Goal: Task Accomplishment & Management: Use online tool/utility

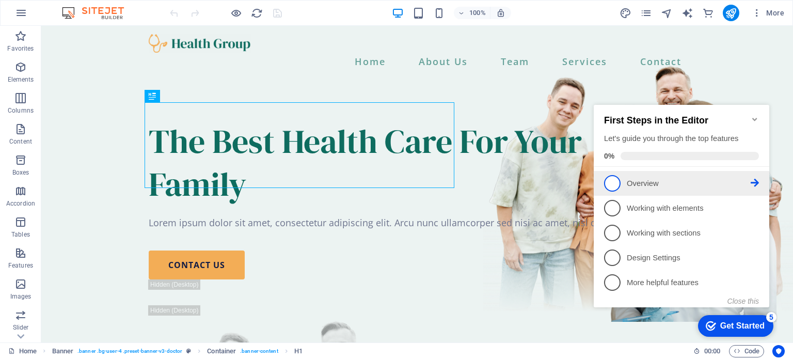
click at [655, 178] on p "Overview - incomplete" at bounding box center [689, 183] width 124 height 11
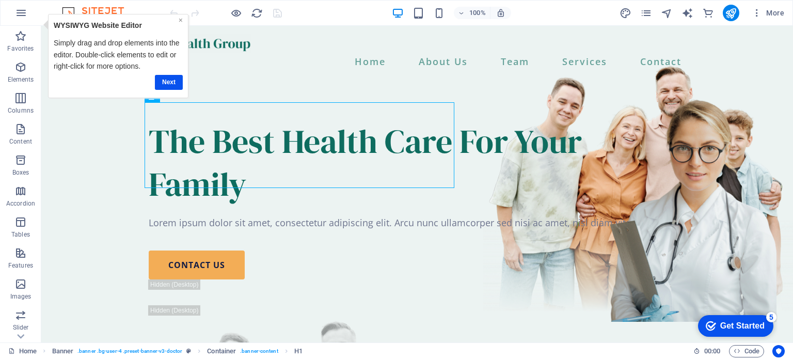
click at [180, 20] on link "×" at bounding box center [181, 19] width 4 height 8
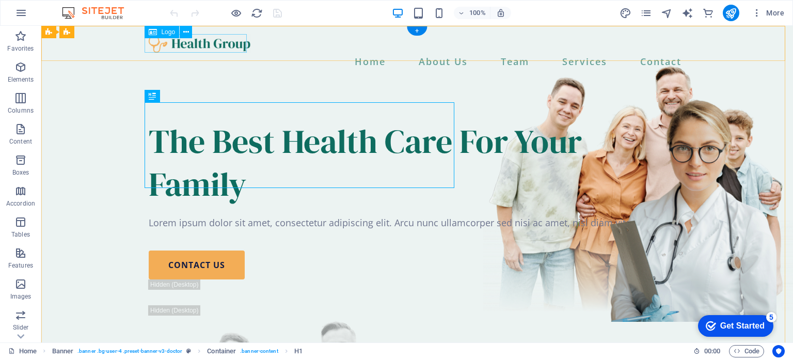
click at [176, 48] on div at bounding box center [417, 43] width 537 height 19
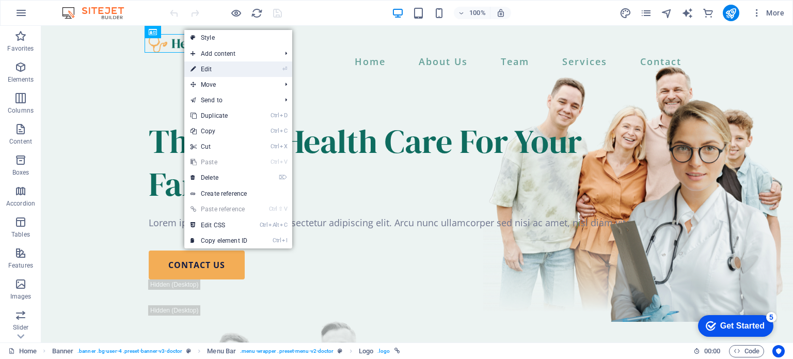
select select "px"
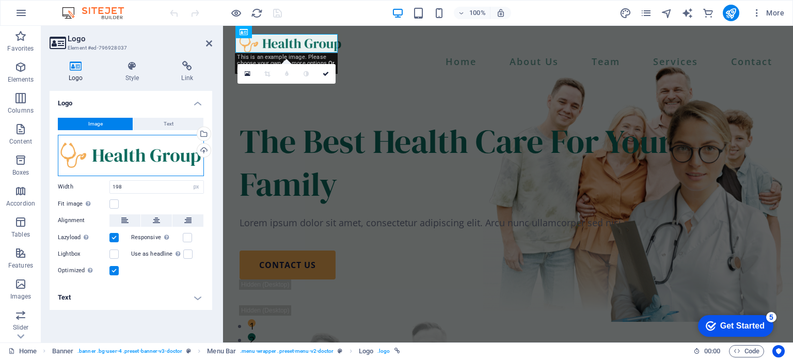
click at [108, 152] on div "Drag files here, click to choose files or select files from Files or our free s…" at bounding box center [131, 155] width 146 height 41
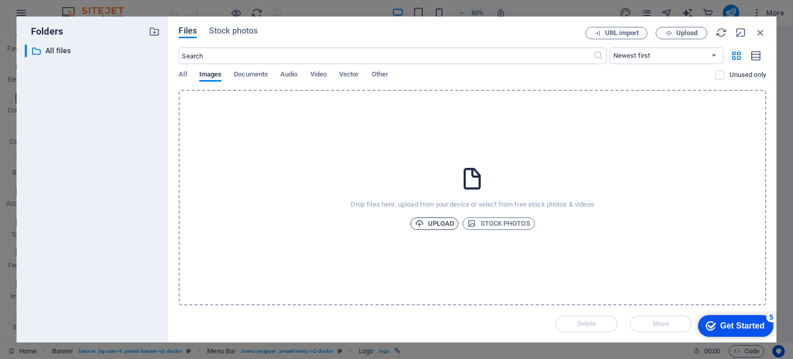
click at [452, 221] on span "Upload" at bounding box center [434, 223] width 39 height 12
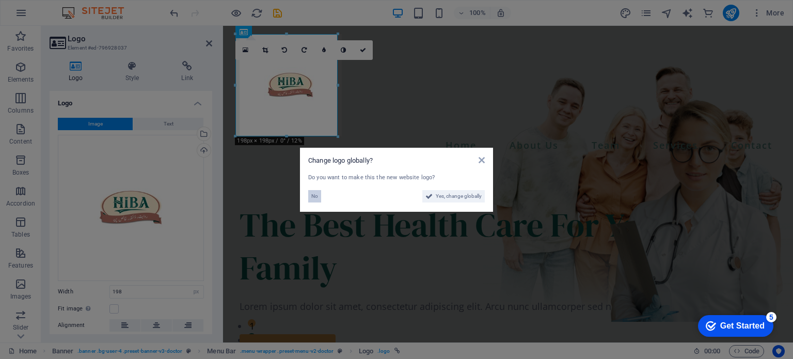
click at [316, 196] on span "No" at bounding box center [314, 196] width 7 height 12
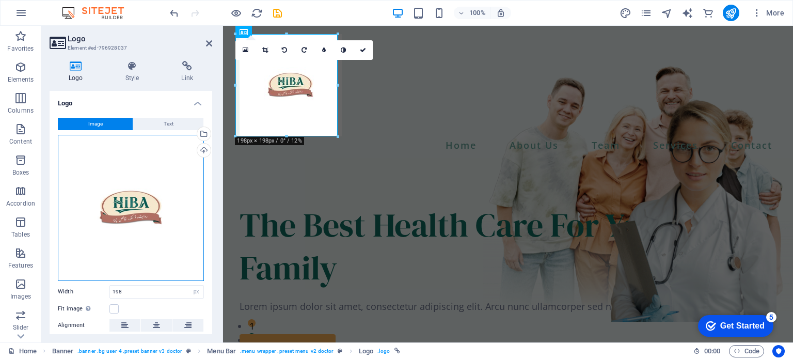
click at [149, 210] on div "Drag files here, click to choose files or select files from Files or our free s…" at bounding box center [131, 208] width 146 height 146
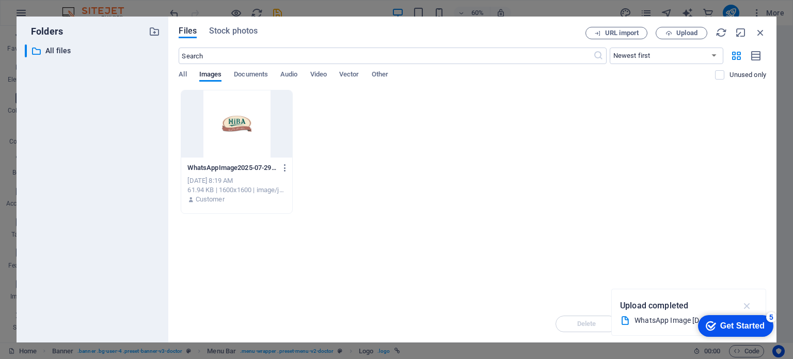
click at [746, 302] on icon "button" at bounding box center [748, 305] width 12 height 11
click at [596, 327] on div "Delete Move Insert" at bounding box center [473, 318] width 588 height 27
click at [681, 33] on span "Upload" at bounding box center [687, 33] width 21 height 6
click at [285, 165] on icon "button" at bounding box center [285, 167] width 10 height 9
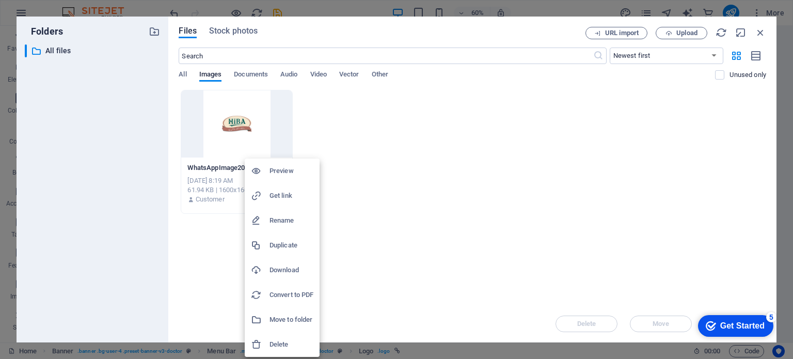
click at [285, 339] on h6 "Delete" at bounding box center [292, 344] width 44 height 12
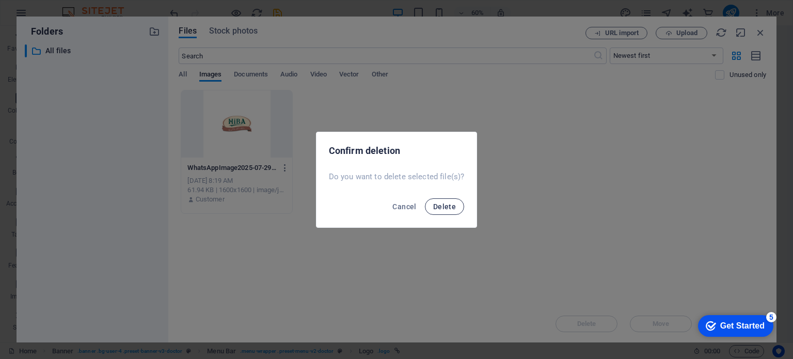
click at [449, 205] on span "Delete" at bounding box center [444, 206] width 23 height 8
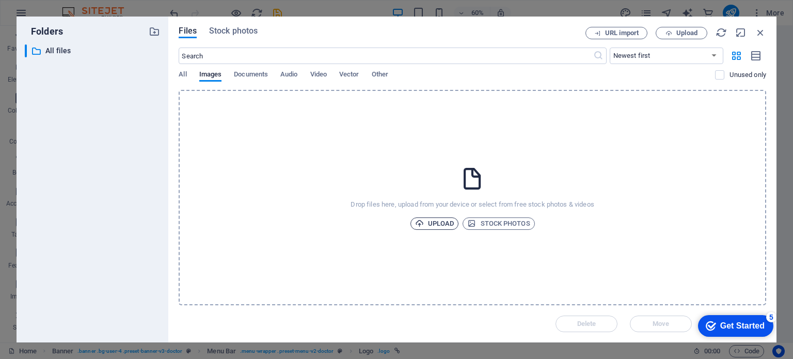
click at [438, 222] on span "Upload" at bounding box center [434, 223] width 39 height 12
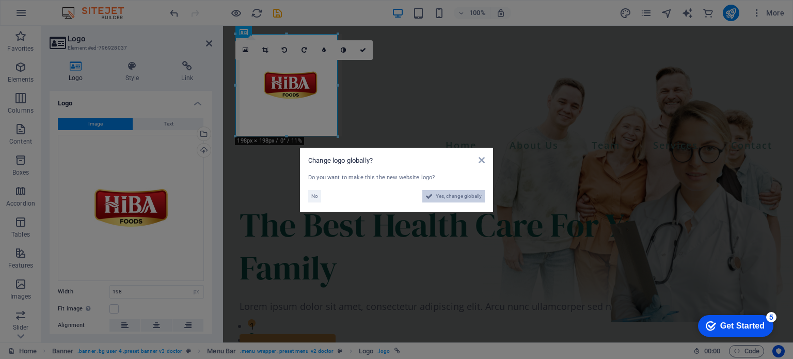
click at [448, 196] on span "Yes, change globally" at bounding box center [459, 196] width 46 height 12
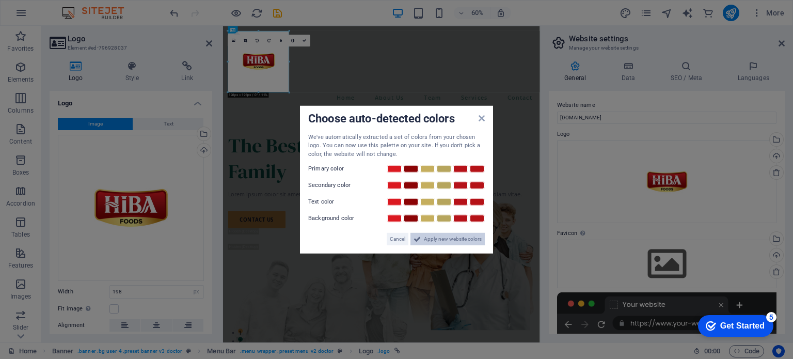
click at [444, 242] on span "Apply new website colors" at bounding box center [453, 239] width 58 height 12
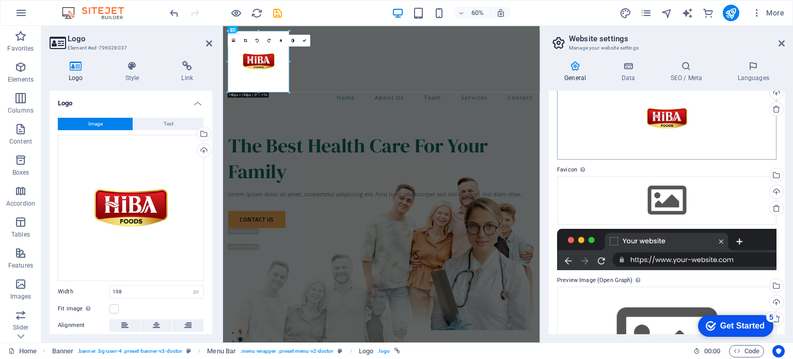
scroll to position [64, 0]
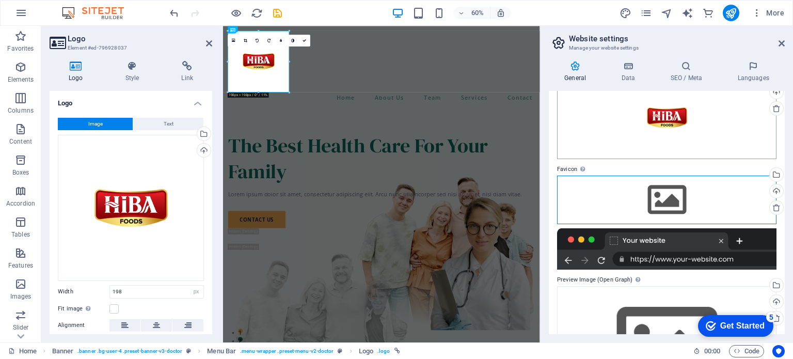
click at [602, 195] on div "Drag files here, click to choose files or select files from Files or our free s…" at bounding box center [667, 200] width 220 height 49
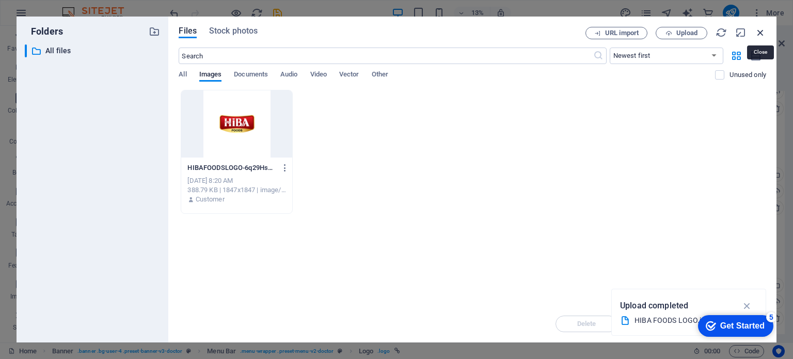
click at [762, 30] on icon "button" at bounding box center [760, 32] width 11 height 11
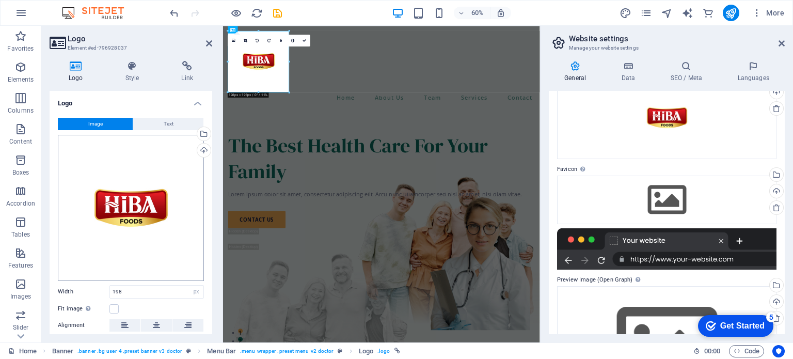
scroll to position [78, 0]
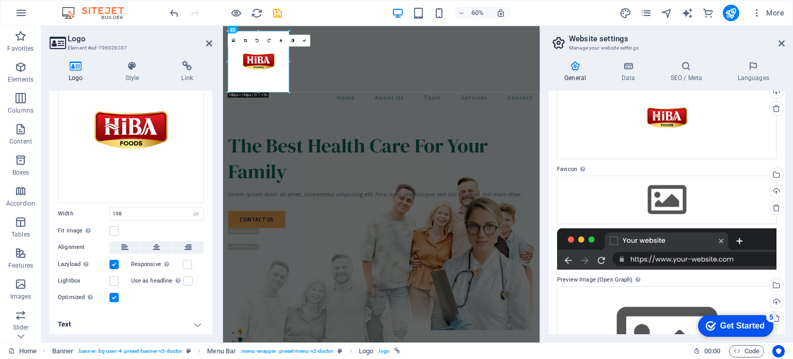
click at [195, 322] on h4 "Text" at bounding box center [131, 324] width 163 height 25
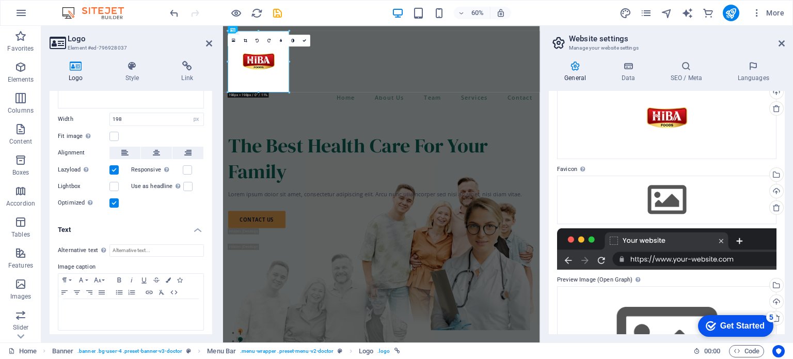
scroll to position [175, 0]
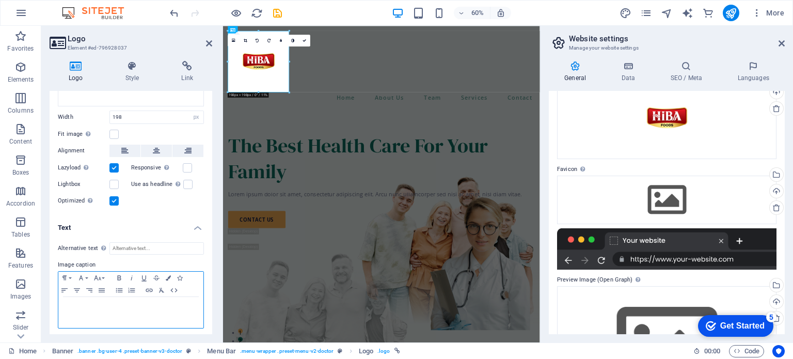
click at [138, 307] on p at bounding box center [131, 306] width 135 height 9
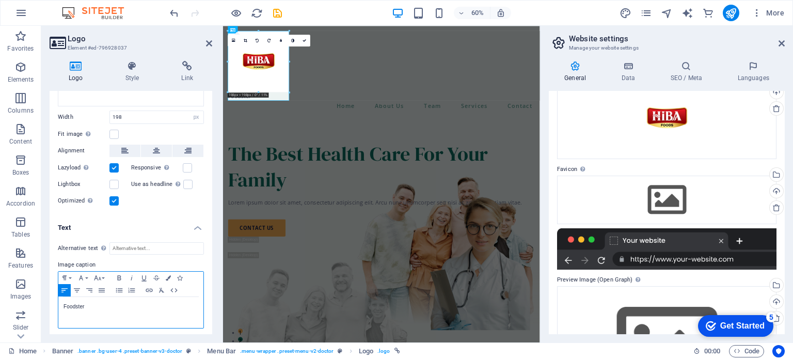
drag, startPoint x: 138, startPoint y: 307, endPoint x: 163, endPoint y: 222, distance: 88.6
click at [163, 222] on li "Text Alternative text The alternative text is used by devices that cannot displ…" at bounding box center [131, 276] width 163 height 122
click at [212, 45] on icon at bounding box center [209, 43] width 6 height 8
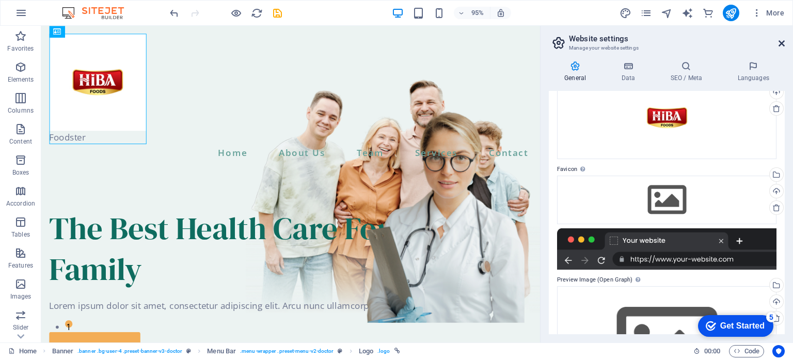
click at [781, 41] on icon at bounding box center [782, 43] width 6 height 8
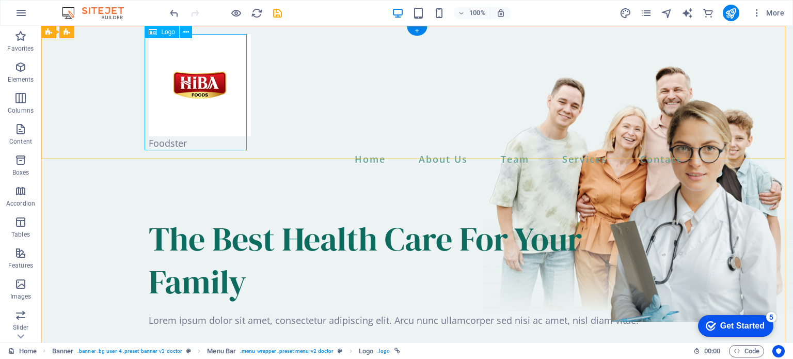
click at [188, 142] on div "Foodster" at bounding box center [417, 92] width 537 height 116
click at [174, 144] on div "Foodster" at bounding box center [417, 92] width 537 height 116
select select "px"
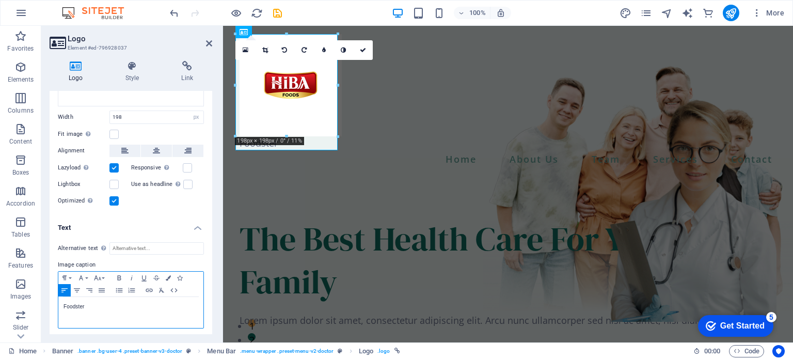
click at [122, 303] on p "Foodster" at bounding box center [131, 306] width 135 height 9
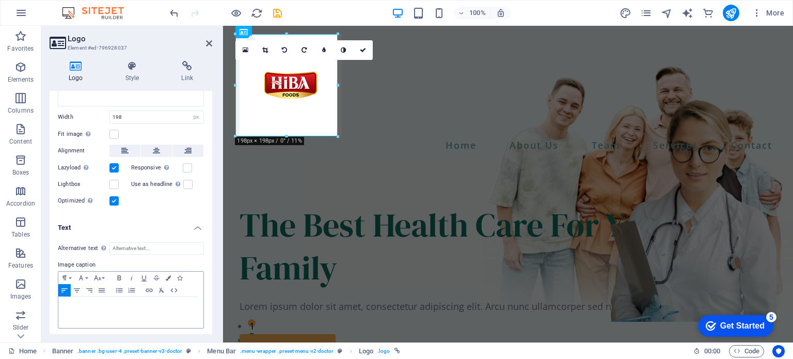
click at [196, 223] on h4 "Text" at bounding box center [131, 224] width 163 height 19
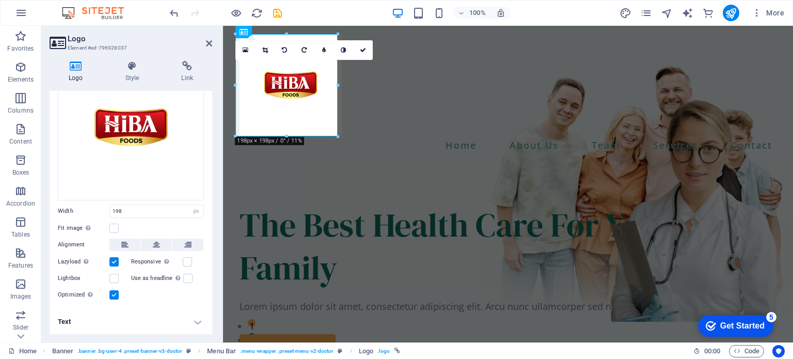
scroll to position [78, 0]
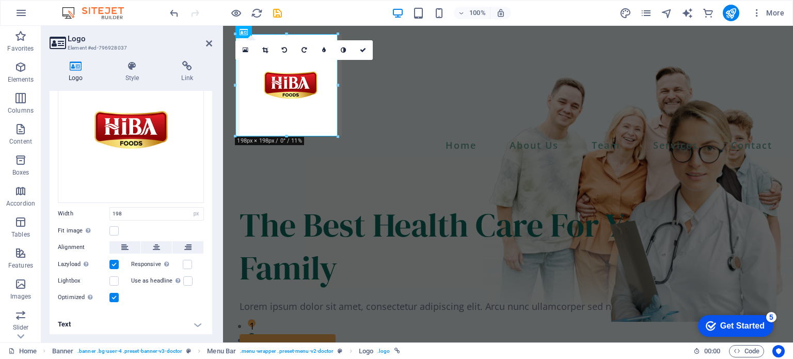
click at [213, 45] on aside "Logo Element #ed-796928037 Logo Style Link Logo Image Text Drag files here, cli…" at bounding box center [132, 184] width 182 height 317
click at [208, 43] on icon at bounding box center [209, 43] width 6 height 8
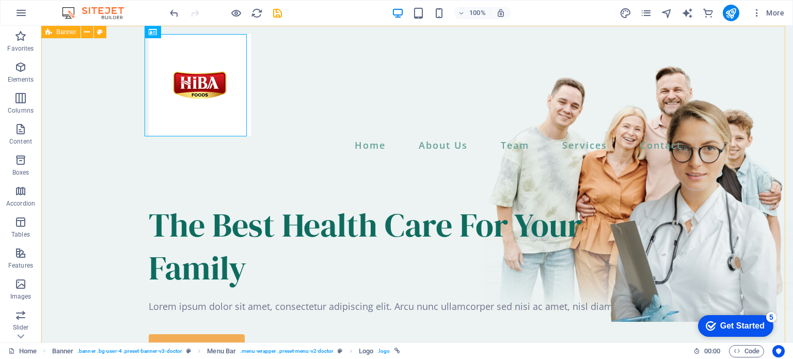
click at [58, 32] on span "Banner" at bounding box center [66, 32] width 20 height 6
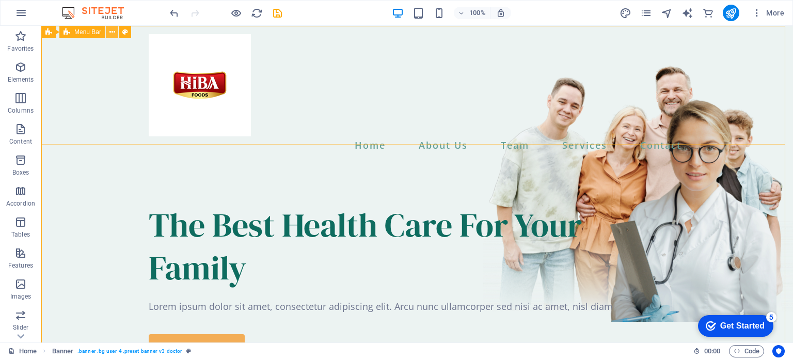
click at [0, 0] on button at bounding box center [0, 0] width 0 height 0
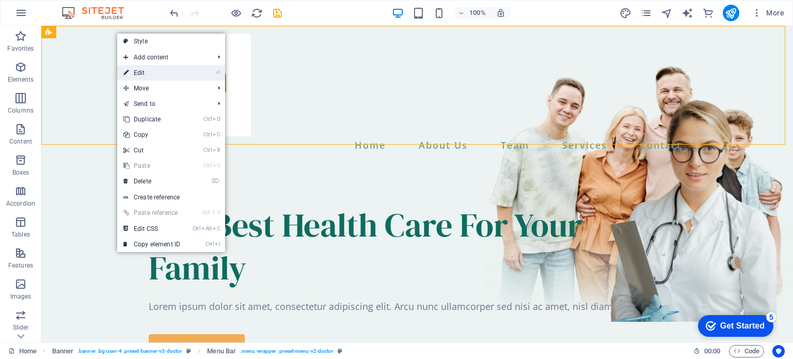
click at [151, 72] on link "⏎ Edit" at bounding box center [151, 72] width 69 height 15
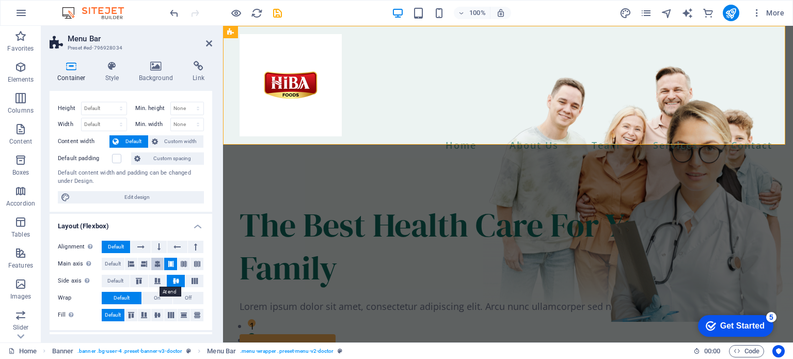
scroll to position [0, 0]
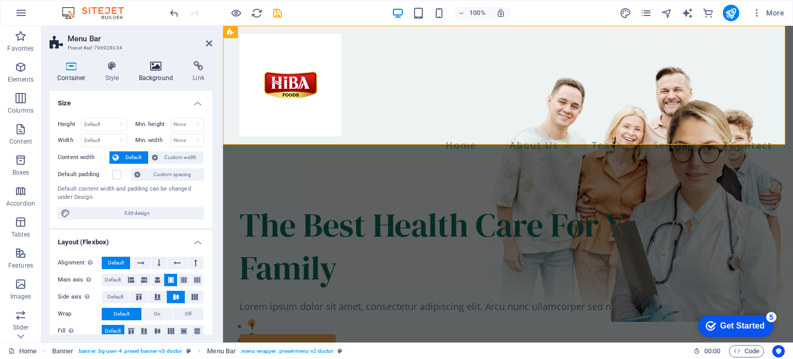
click at [154, 76] on h4 "Background" at bounding box center [158, 72] width 54 height 22
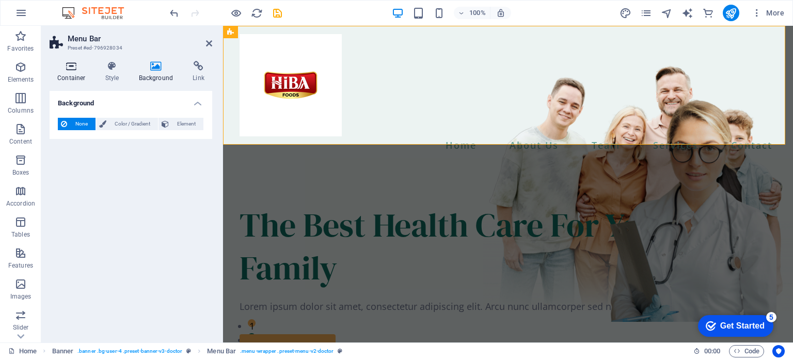
click at [74, 70] on icon at bounding box center [72, 66] width 44 height 10
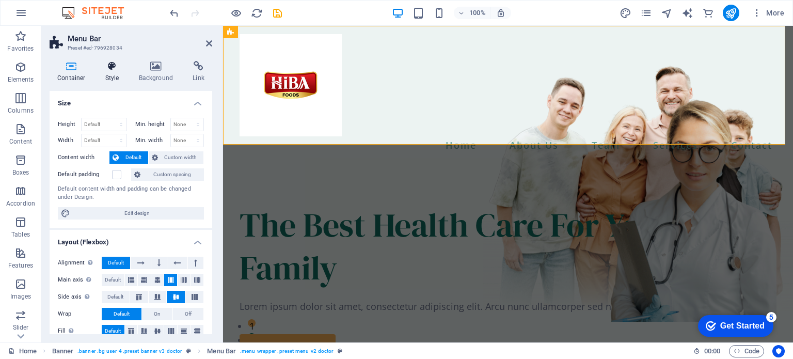
click at [112, 71] on icon at bounding box center [112, 66] width 29 height 10
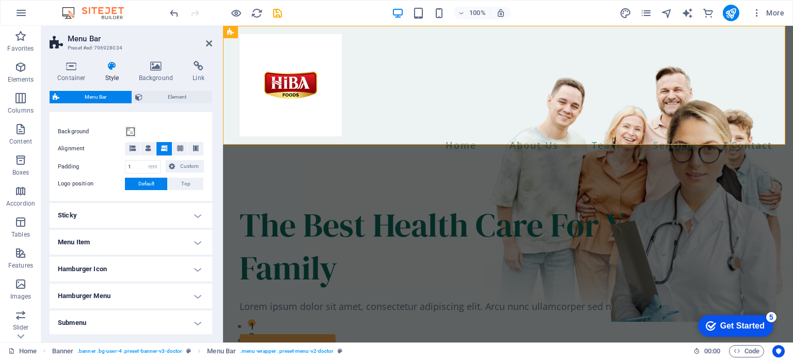
scroll to position [232, 0]
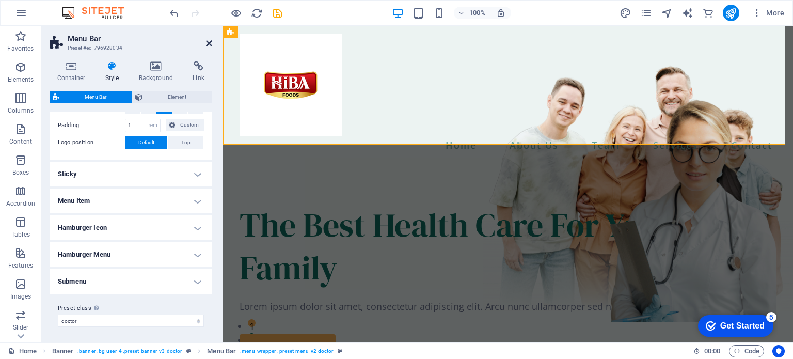
click at [206, 45] on icon at bounding box center [209, 43] width 6 height 8
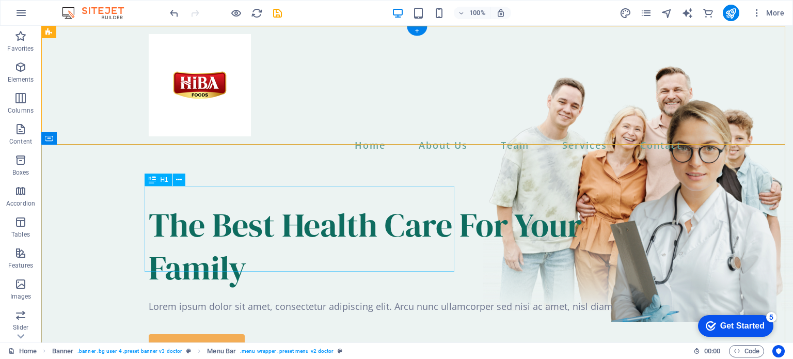
click at [233, 242] on div "The Best Health Care For Your Family" at bounding box center [417, 246] width 537 height 86
click at [339, 250] on div "The Best Health Care For Your Family" at bounding box center [417, 246] width 537 height 86
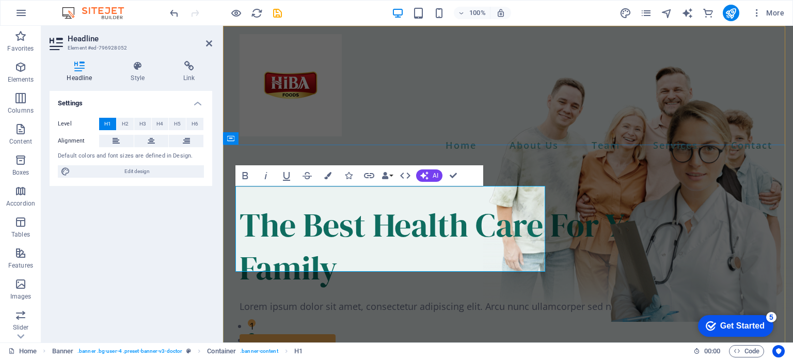
click at [465, 249] on h1 "The Best Health Care For Your Family" at bounding box center [508, 246] width 537 height 86
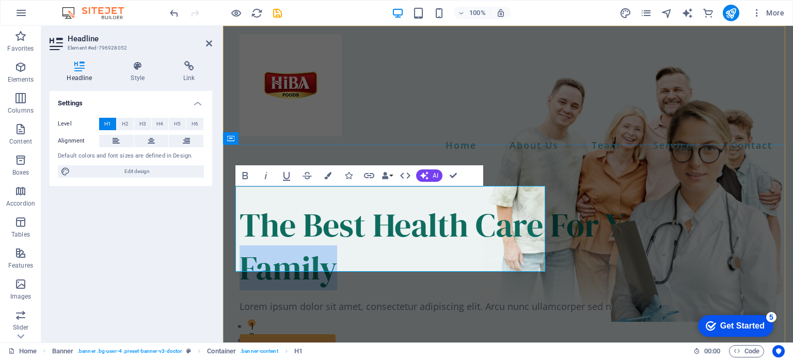
drag, startPoint x: 465, startPoint y: 249, endPoint x: 361, endPoint y: 220, distance: 108.1
click at [361, 220] on h1 "The Best Health Care For Your Family" at bounding box center [508, 246] width 537 height 86
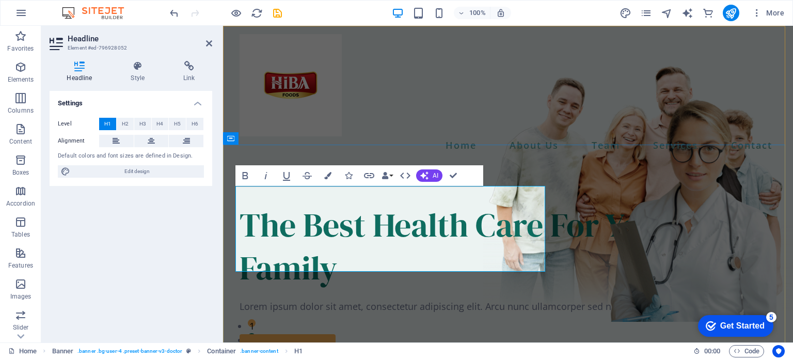
click at [367, 214] on h1 "The Best Health Care For Your Family" at bounding box center [508, 246] width 537 height 86
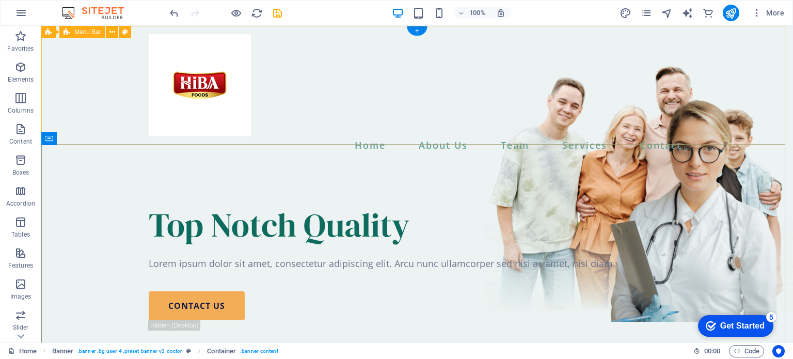
click at [309, 108] on div "Home About Us Team Services Contact" at bounding box center [417, 94] width 752 height 136
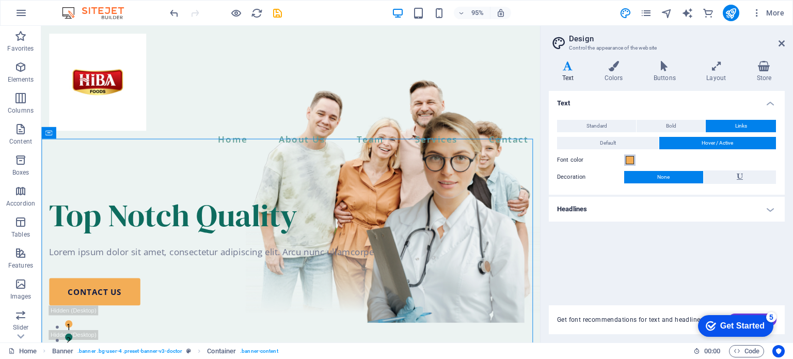
click at [633, 159] on span at bounding box center [630, 160] width 8 height 8
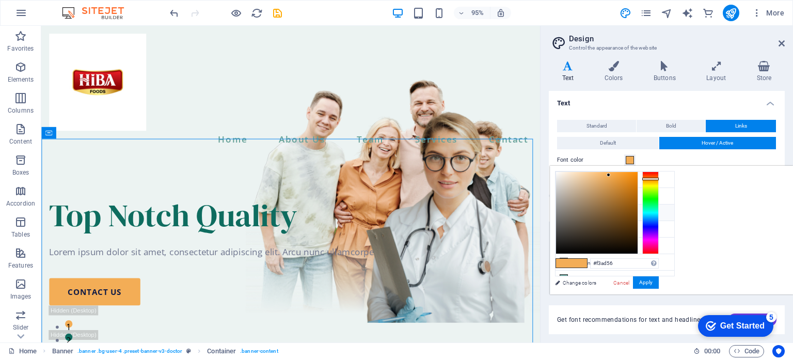
click at [634, 160] on button "Font color" at bounding box center [629, 159] width 11 height 11
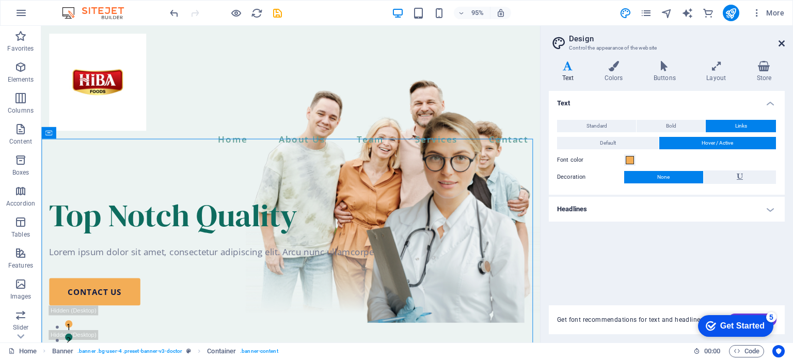
click at [780, 44] on icon at bounding box center [782, 43] width 6 height 8
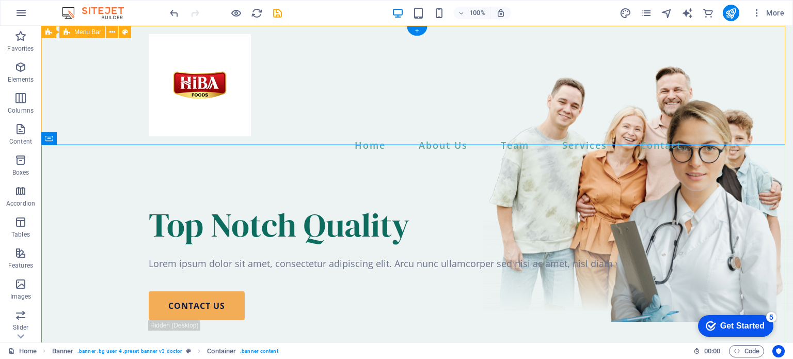
click at [572, 129] on div "Home About Us Team Services Contact" at bounding box center [417, 94] width 752 height 136
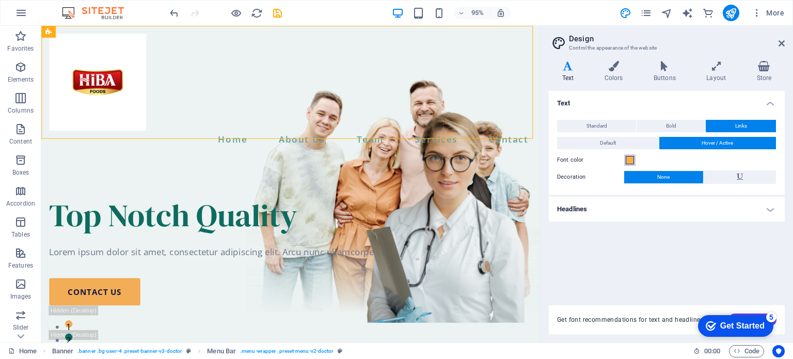
click at [630, 163] on span at bounding box center [630, 160] width 8 height 8
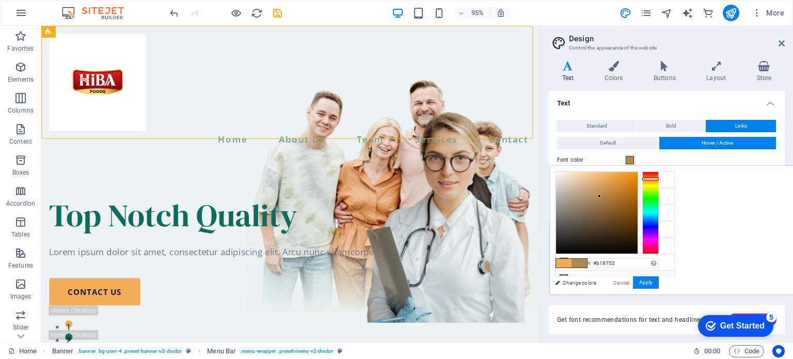
click at [638, 196] on div at bounding box center [597, 213] width 82 height 82
click at [659, 173] on div at bounding box center [651, 212] width 17 height 83
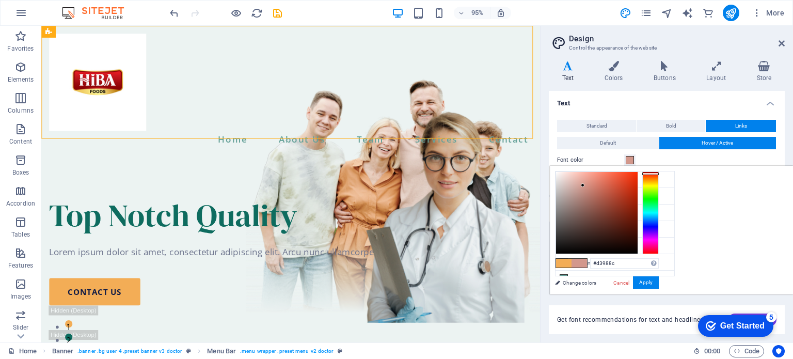
click at [638, 185] on div at bounding box center [597, 213] width 82 height 82
click at [638, 187] on div at bounding box center [597, 213] width 82 height 82
click at [610, 187] on div at bounding box center [608, 188] width 4 height 4
drag, startPoint x: 744, startPoint y: 181, endPoint x: 771, endPoint y: 178, distance: 27.1
click at [659, 178] on div at bounding box center [607, 212] width 103 height 83
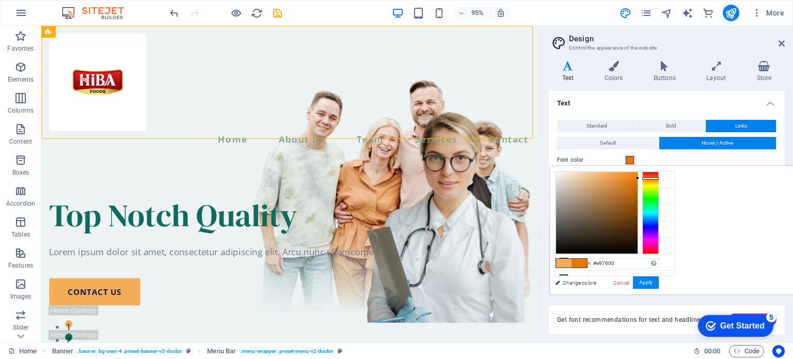
click at [659, 178] on div at bounding box center [651, 212] width 17 height 83
click at [659, 176] on div at bounding box center [651, 212] width 17 height 83
type input "#e92700"
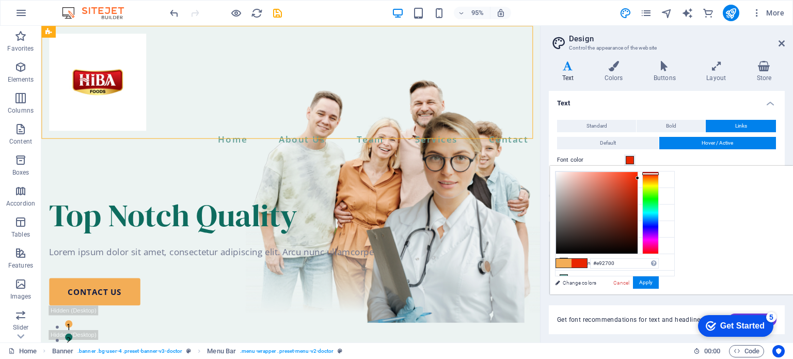
click at [659, 173] on div at bounding box center [651, 212] width 17 height 83
click at [659, 280] on button "Apply" at bounding box center [646, 282] width 26 height 12
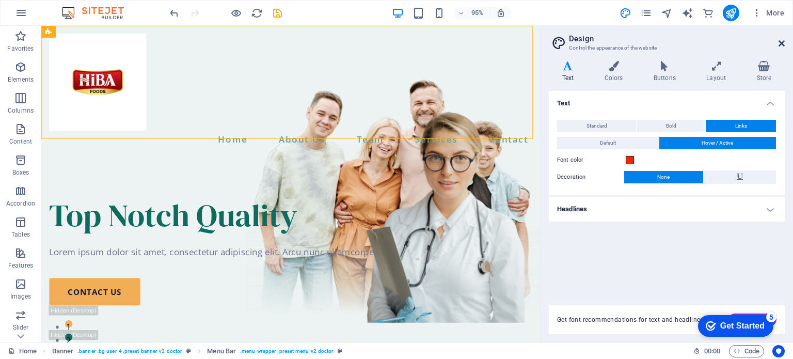
click at [782, 40] on icon at bounding box center [782, 43] width 6 height 8
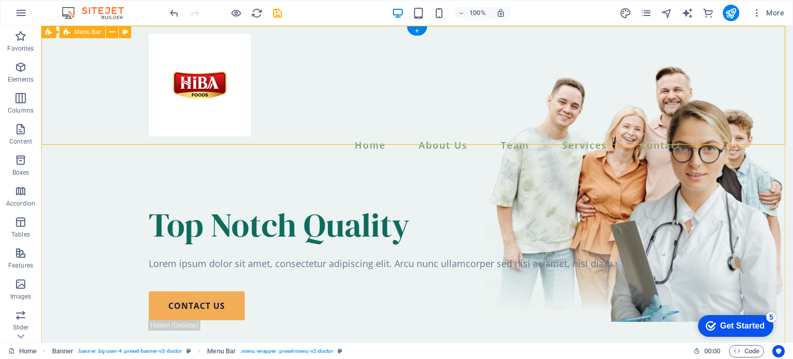
click at [472, 111] on div "Home About Us Team Services Contact" at bounding box center [417, 94] width 752 height 136
click at [370, 136] on nav "Home About Us Team Services Contact" at bounding box center [417, 145] width 537 height 18
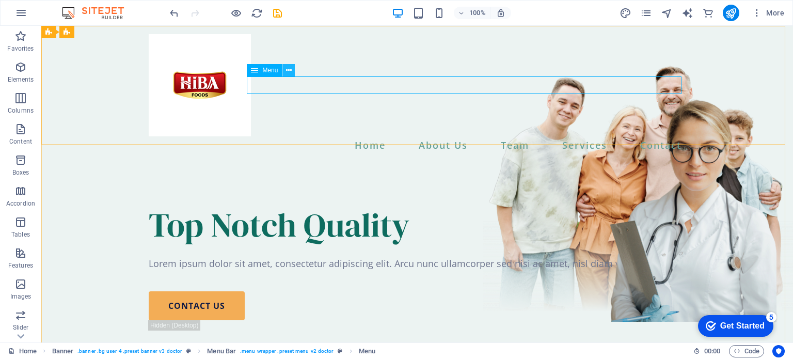
click at [287, 71] on icon at bounding box center [289, 70] width 6 height 11
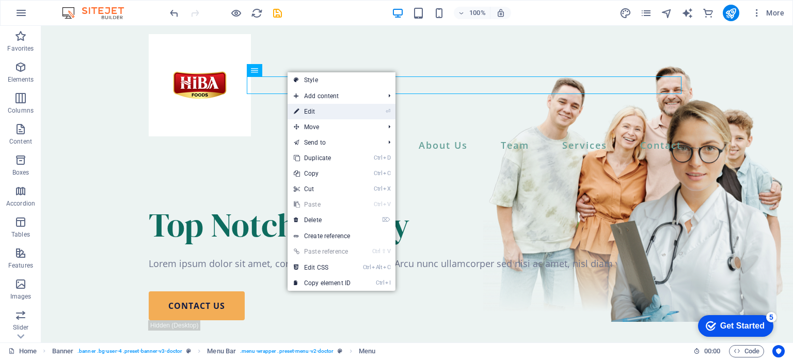
click at [308, 107] on link "⏎ Edit" at bounding box center [322, 111] width 69 height 15
select select
select select "1"
select select
select select "2"
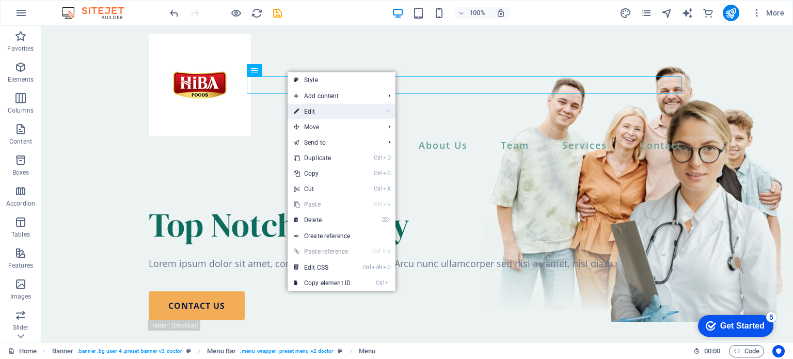
select select
select select "3"
select select
select select "10"
select select
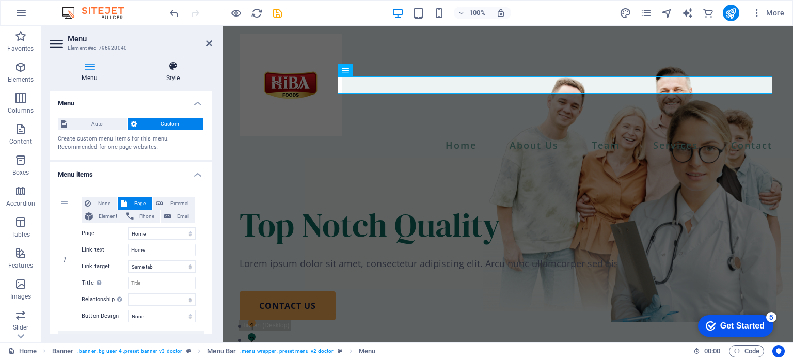
click at [175, 70] on icon at bounding box center [173, 66] width 79 height 10
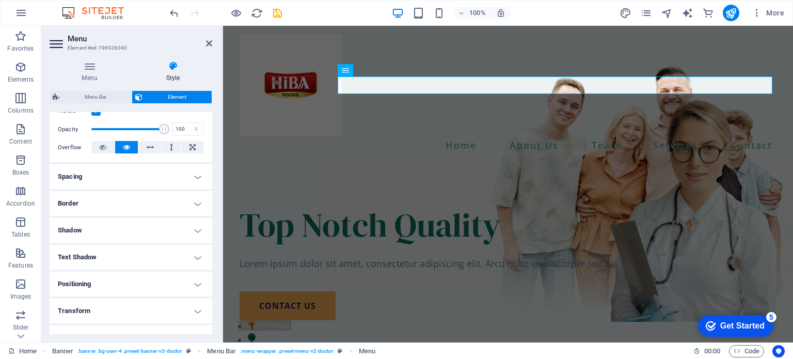
scroll to position [214, 0]
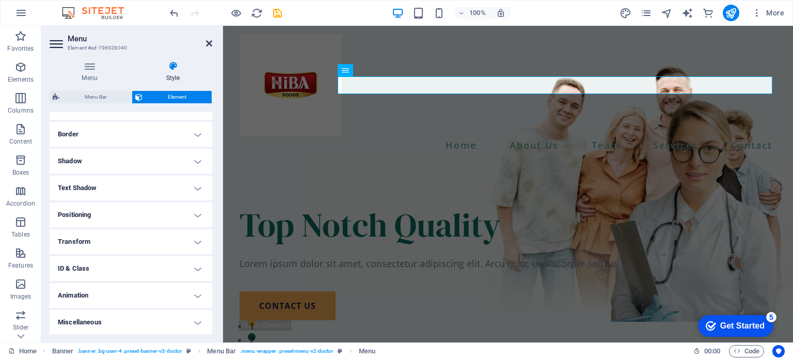
click at [211, 45] on icon at bounding box center [209, 43] width 6 height 8
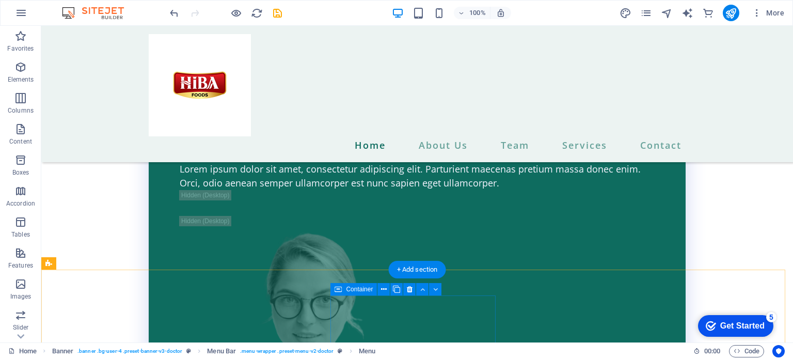
scroll to position [1667, 0]
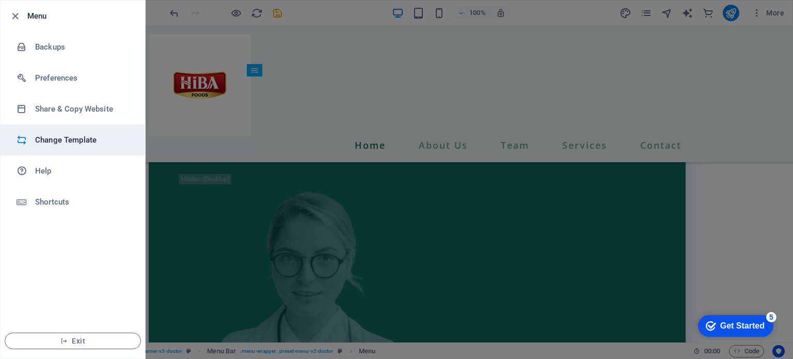
click at [56, 148] on li "Change Template" at bounding box center [73, 139] width 145 height 31
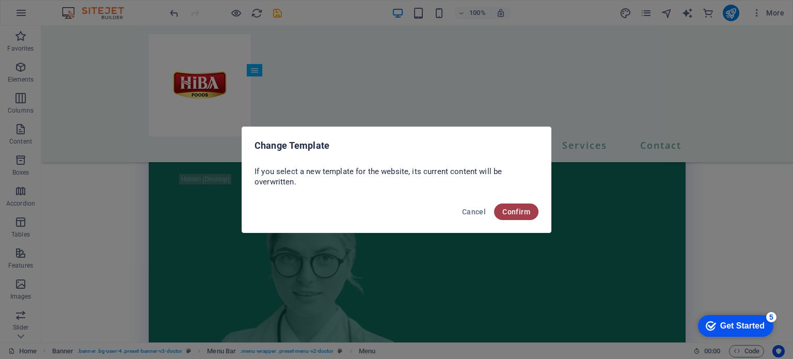
click at [513, 211] on span "Confirm" at bounding box center [517, 212] width 28 height 8
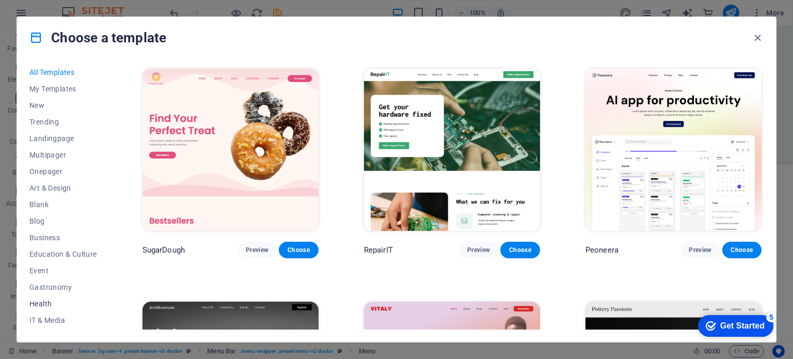
scroll to position [0, 0]
click at [54, 236] on span "Business" at bounding box center [63, 240] width 68 height 8
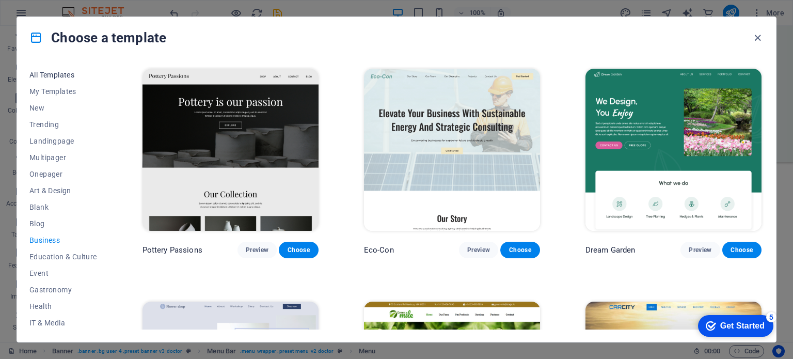
click at [48, 72] on span "All Templates" at bounding box center [63, 75] width 68 height 8
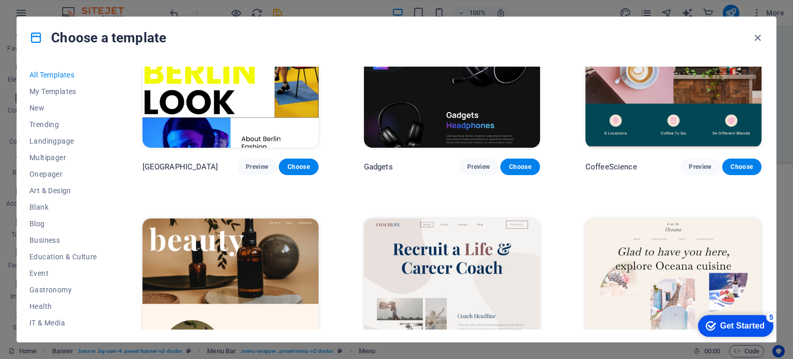
scroll to position [3115, 0]
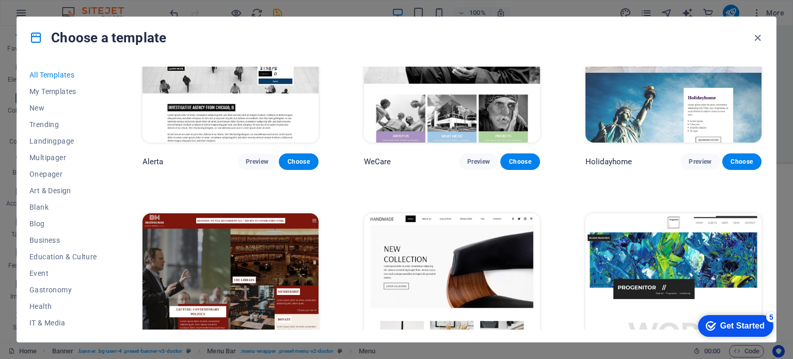
scroll to position [6719, 0]
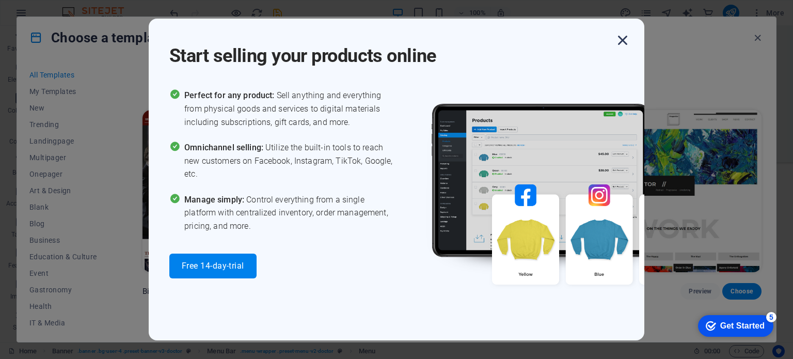
click at [623, 39] on icon "button" at bounding box center [623, 40] width 19 height 19
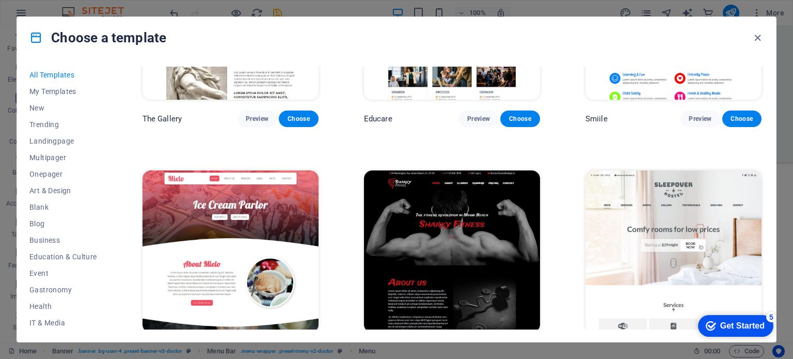
scroll to position [7823, 0]
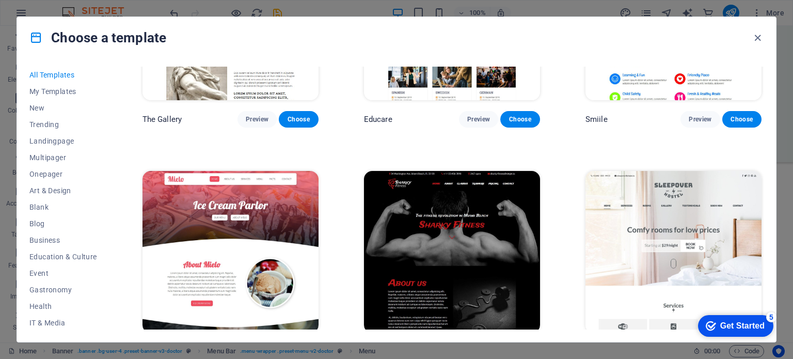
click at [300, 344] on button "Choose" at bounding box center [298, 352] width 39 height 17
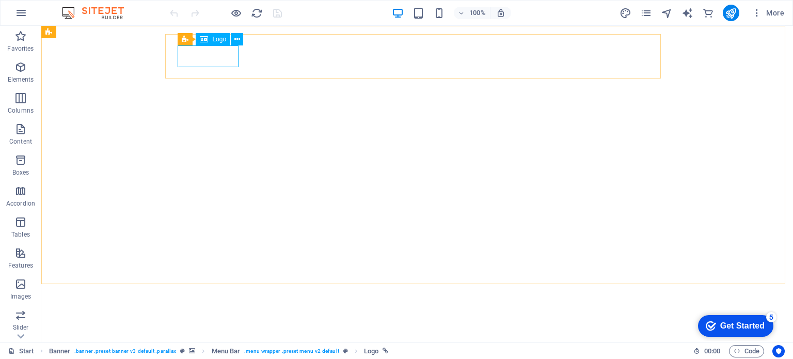
click at [208, 41] on icon at bounding box center [204, 39] width 8 height 12
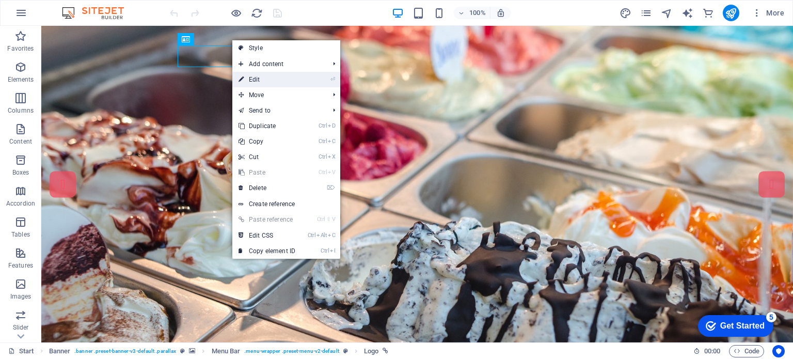
select select "px"
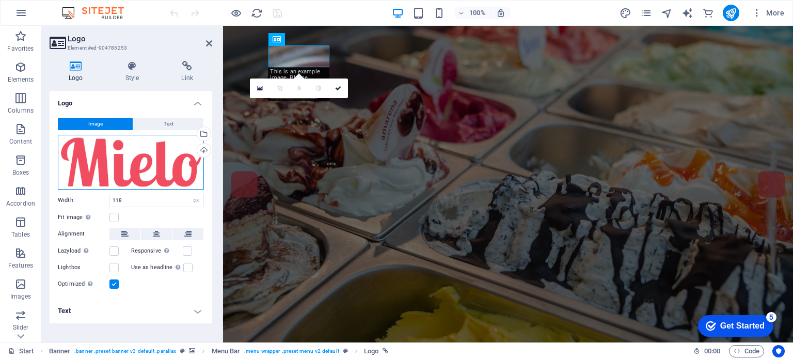
click at [109, 152] on div "Drag files here, click to choose files or select files from Files or our free s…" at bounding box center [131, 162] width 146 height 55
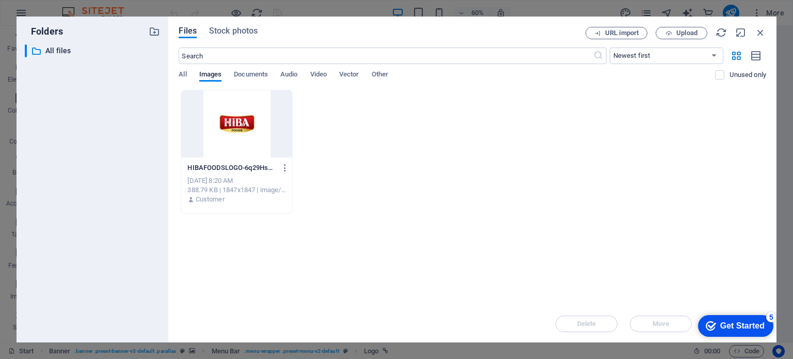
click at [253, 156] on div at bounding box center [236, 123] width 111 height 67
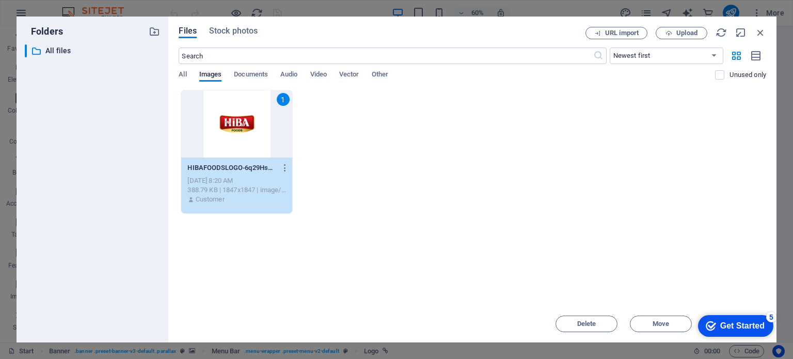
drag, startPoint x: 672, startPoint y: 21, endPoint x: 647, endPoint y: -9, distance: 39.2
click at [647, 0] on html "[DOMAIN_NAME] Start Favorites Elements Columns Content Boxes Accordion Tables F…" at bounding box center [396, 179] width 793 height 359
click at [613, 254] on div "Drop files here to upload them instantly 1 HIBAFOODSLOGO-6q29Hs8rBb9wXecMk08TBA…" at bounding box center [473, 197] width 588 height 215
click at [250, 150] on div "1" at bounding box center [236, 123] width 111 height 67
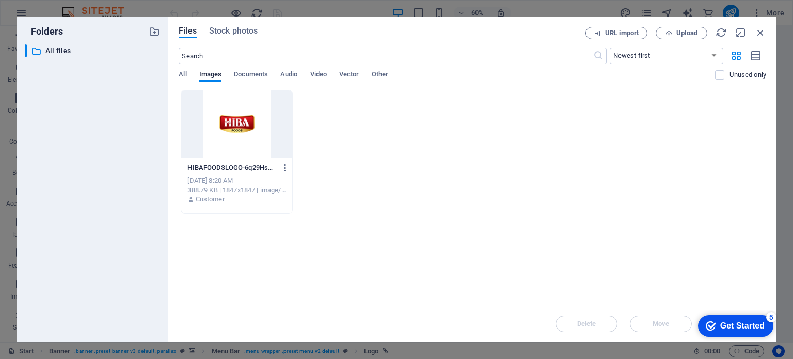
click at [250, 150] on div at bounding box center [236, 123] width 111 height 67
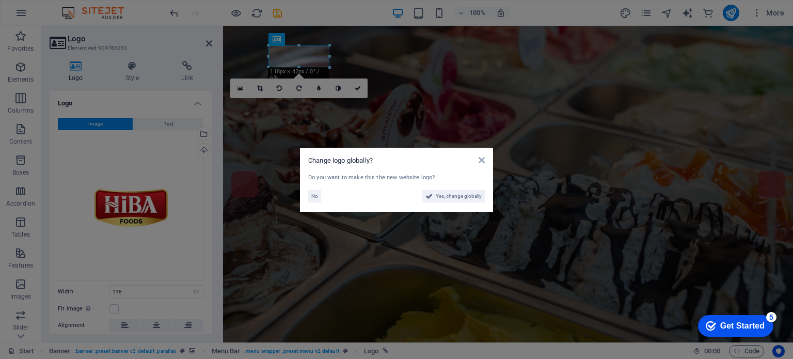
click at [250, 150] on aside "Change logo globally? Do you want to make this the new website logo? No Yes, ch…" at bounding box center [396, 179] width 793 height 359
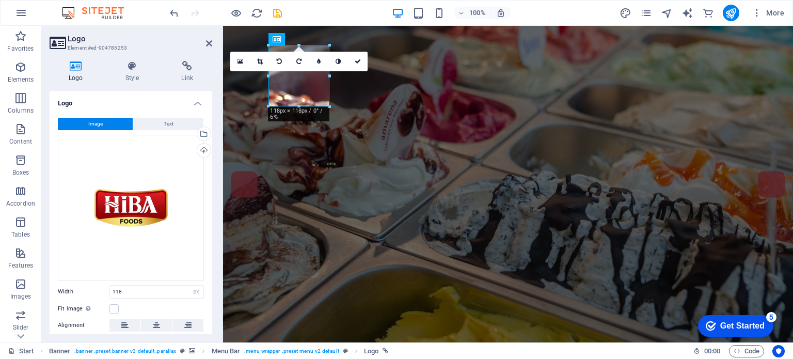
click at [205, 43] on header "Logo Element #ed-904785253" at bounding box center [131, 39] width 163 height 27
click at [208, 43] on icon at bounding box center [209, 43] width 6 height 8
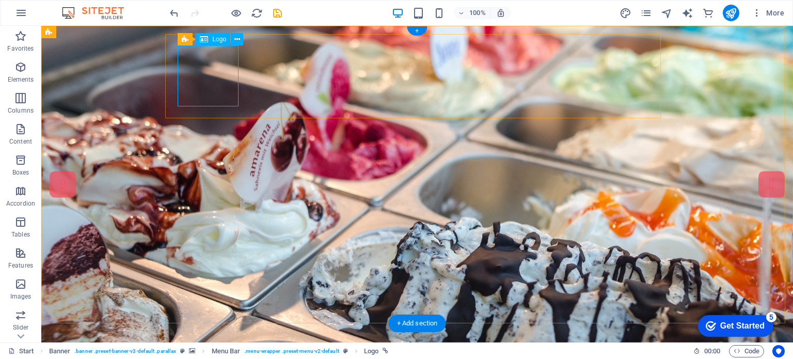
select select "px"
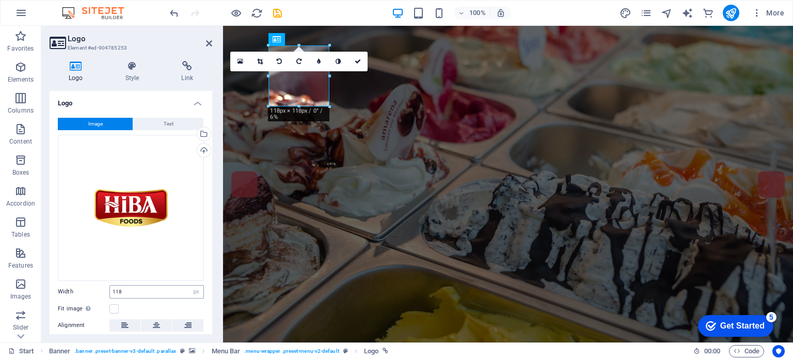
scroll to position [78, 0]
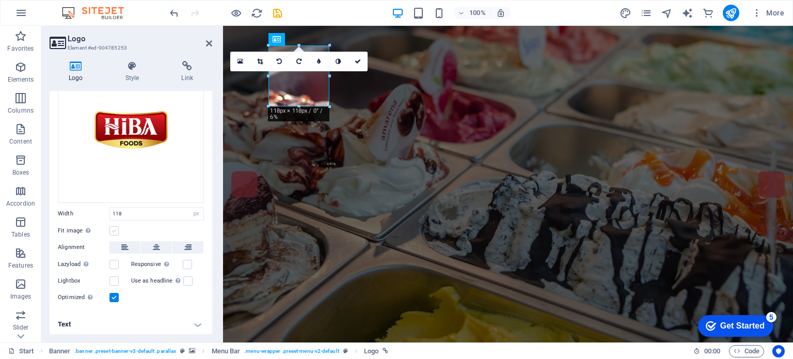
click at [113, 230] on label at bounding box center [113, 230] width 9 height 9
click at [0, 0] on input "Fit image Automatically fit image to a fixed width and height" at bounding box center [0, 0] width 0 height 0
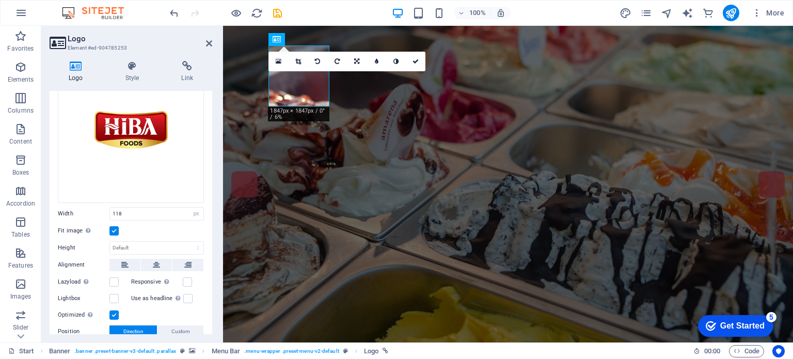
click at [116, 231] on label at bounding box center [113, 230] width 9 height 9
click at [0, 0] on input "Fit image Automatically fit image to a fixed width and height" at bounding box center [0, 0] width 0 height 0
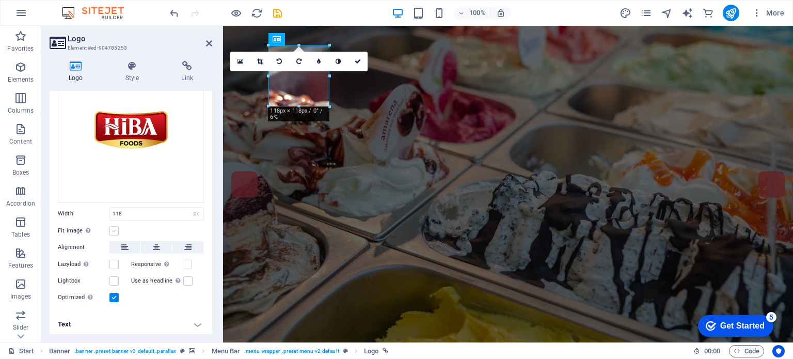
click at [116, 231] on label at bounding box center [113, 230] width 9 height 9
click at [0, 0] on input "Fit image Automatically fit image to a fixed width and height" at bounding box center [0, 0] width 0 height 0
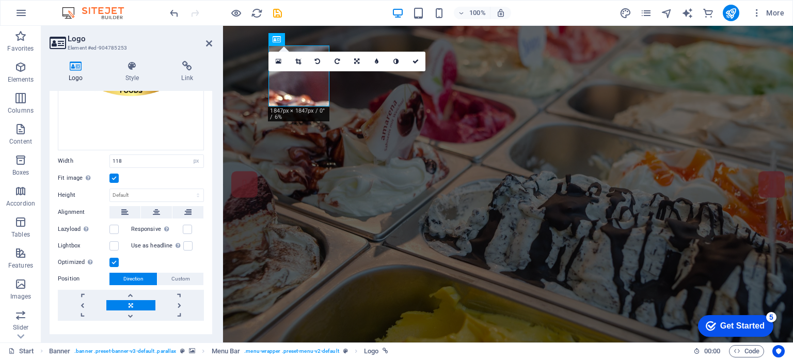
scroll to position [138, 0]
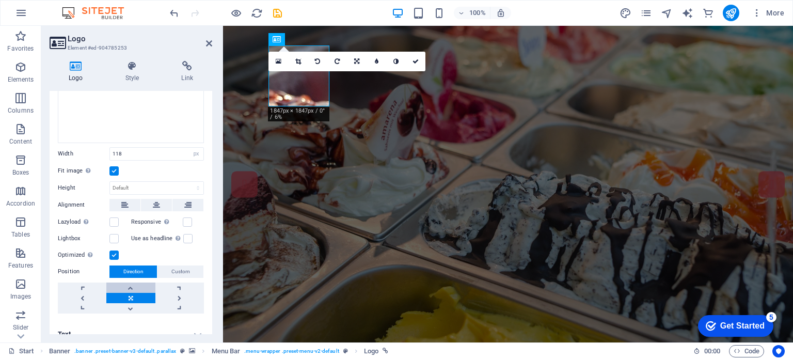
click at [140, 288] on link at bounding box center [130, 288] width 49 height 10
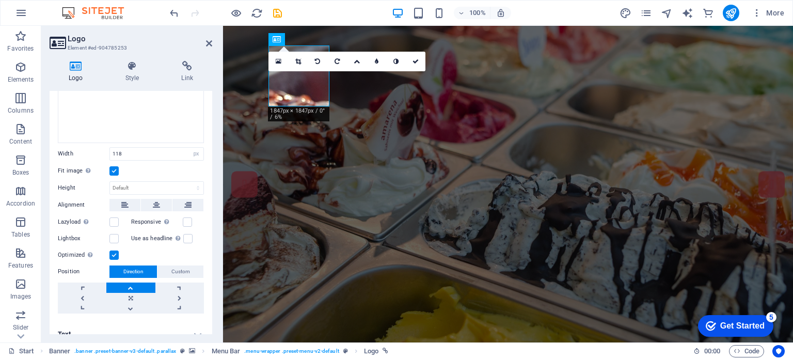
click at [140, 288] on link at bounding box center [130, 288] width 49 height 10
drag, startPoint x: 140, startPoint y: 288, endPoint x: 138, endPoint y: 310, distance: 22.9
click at [138, 310] on div at bounding box center [131, 298] width 146 height 31
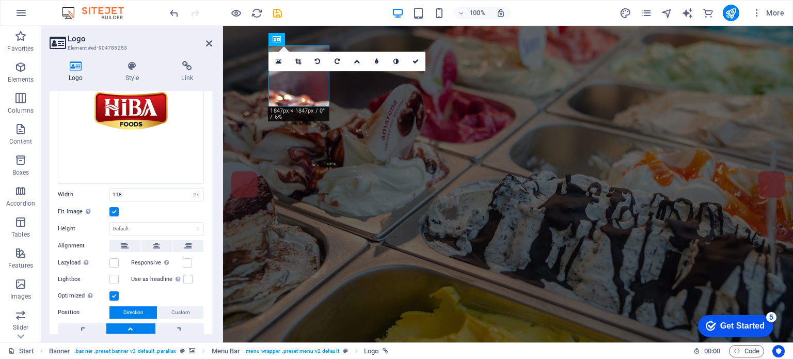
scroll to position [0, 0]
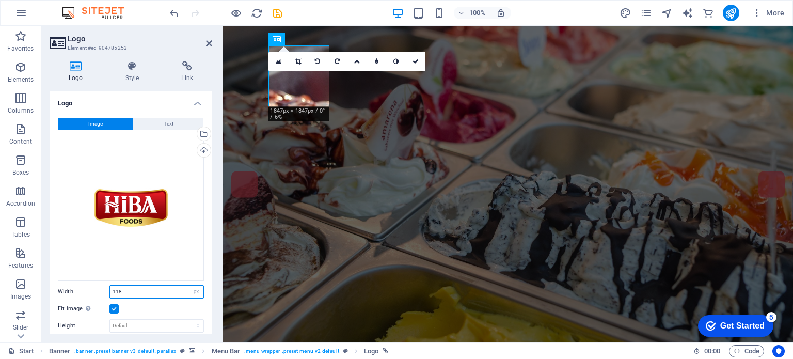
click at [149, 292] on input "118" at bounding box center [156, 292] width 93 height 12
type input "1"
type input "220"
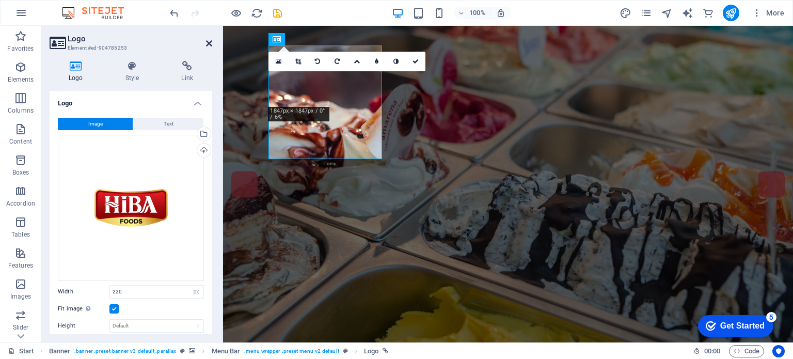
click at [209, 42] on icon at bounding box center [209, 43] width 6 height 8
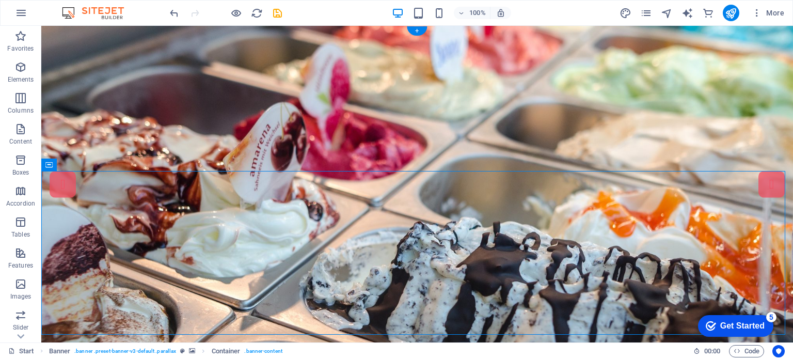
click at [117, 151] on figure at bounding box center [417, 188] width 752 height 325
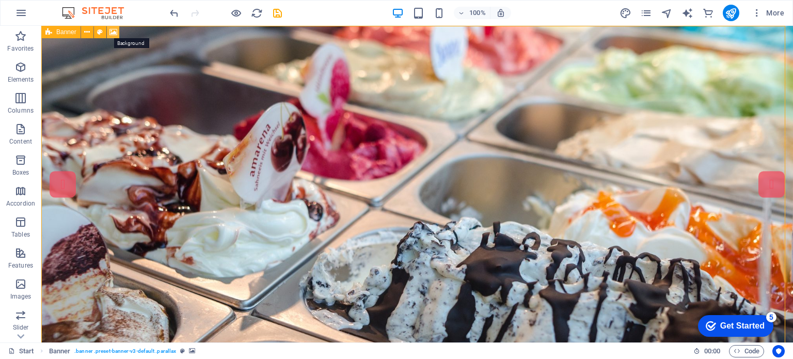
select select "%"
select select "px"
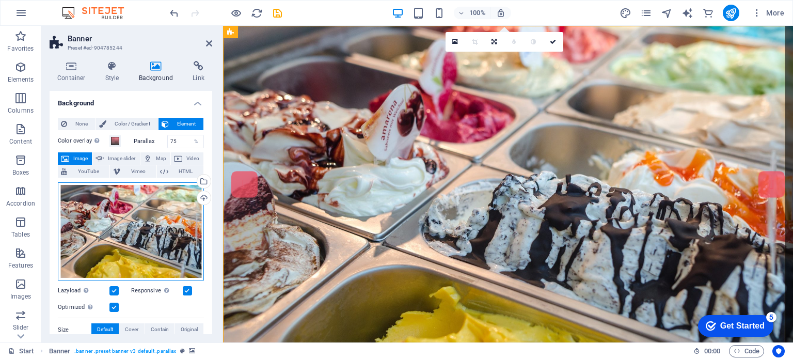
click at [102, 210] on div "Drag files here, click to choose files or select files from Files or our free s…" at bounding box center [131, 231] width 146 height 99
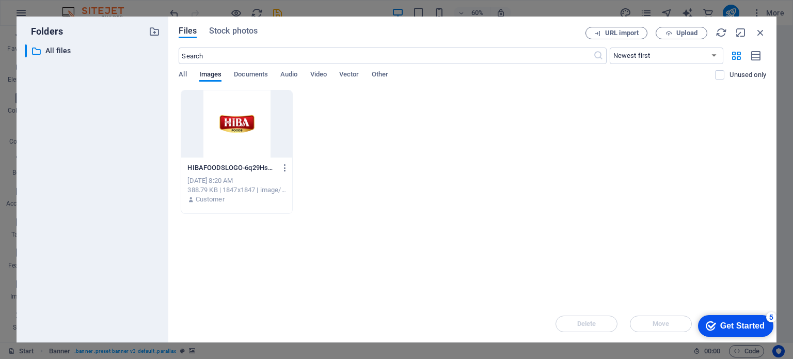
click at [231, 119] on div at bounding box center [236, 123] width 111 height 67
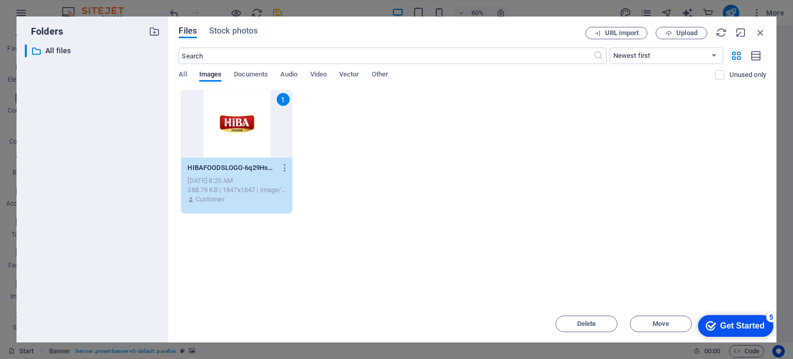
click at [230, 126] on div "1" at bounding box center [236, 123] width 111 height 67
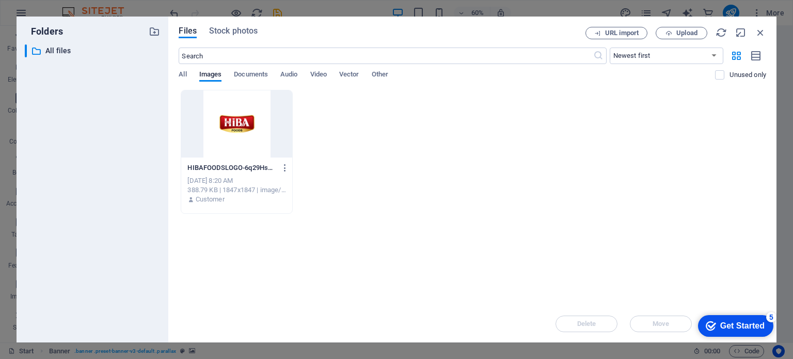
click at [230, 126] on div at bounding box center [236, 123] width 111 height 67
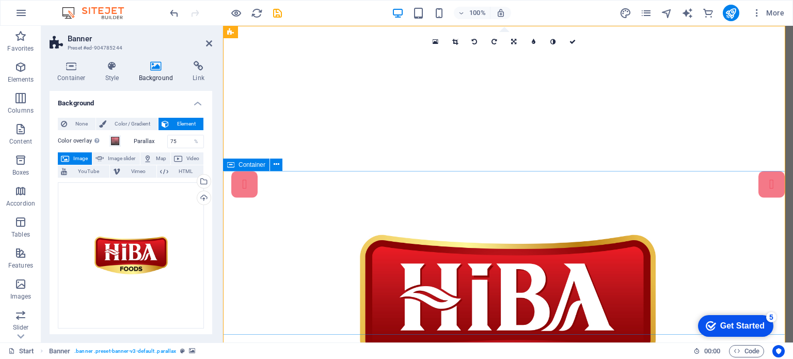
click at [209, 45] on icon at bounding box center [209, 43] width 6 height 8
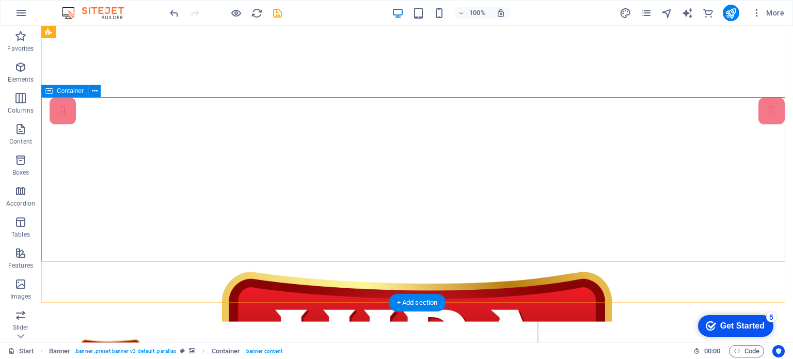
scroll to position [74, 0]
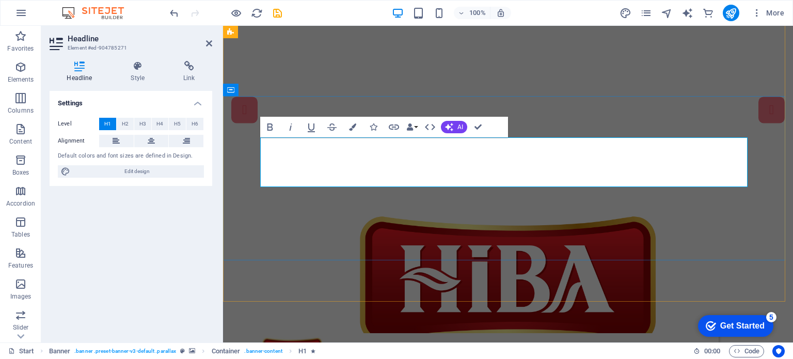
click at [208, 44] on icon at bounding box center [209, 43] width 6 height 8
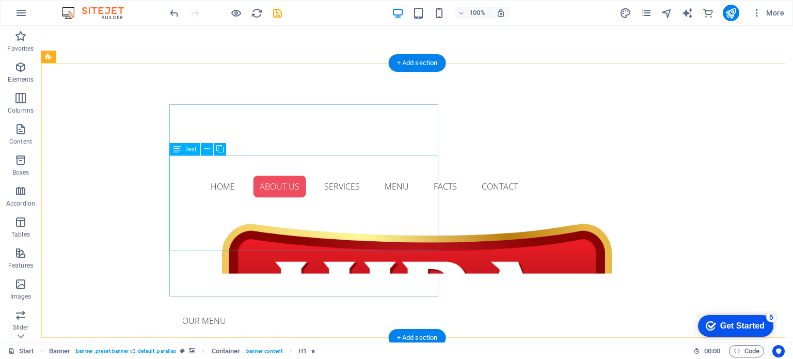
scroll to position [313, 0]
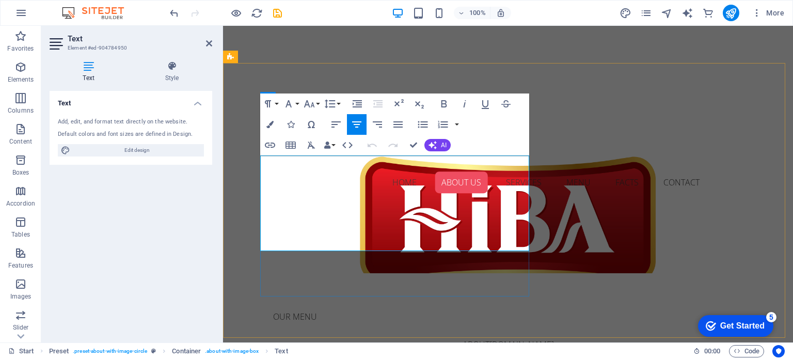
drag, startPoint x: 510, startPoint y: 244, endPoint x: 271, endPoint y: 167, distance: 251.2
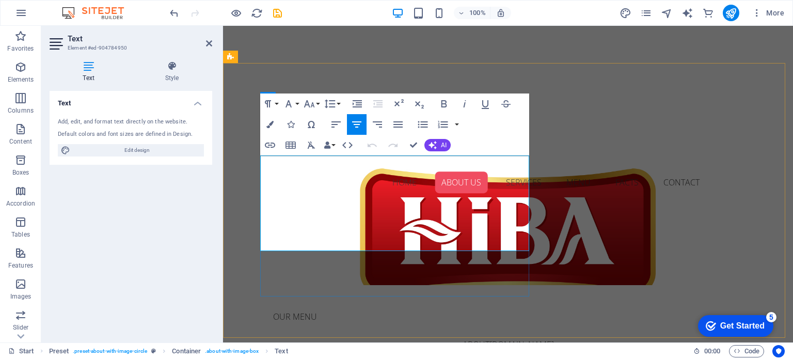
scroll to position [328, 0]
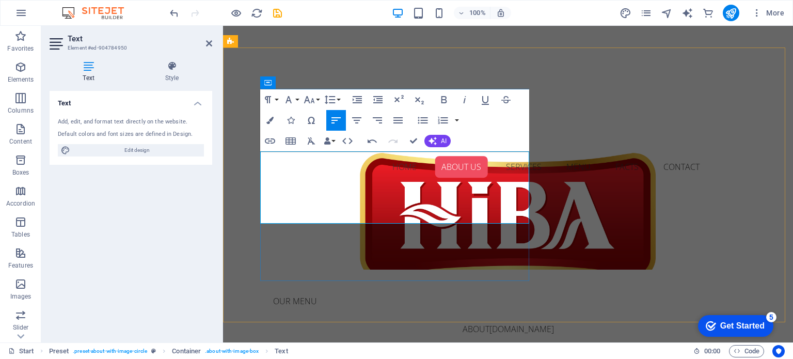
drag, startPoint x: 262, startPoint y: 161, endPoint x: 319, endPoint y: 217, distance: 80.0
drag, startPoint x: 260, startPoint y: 159, endPoint x: 320, endPoint y: 216, distance: 82.6
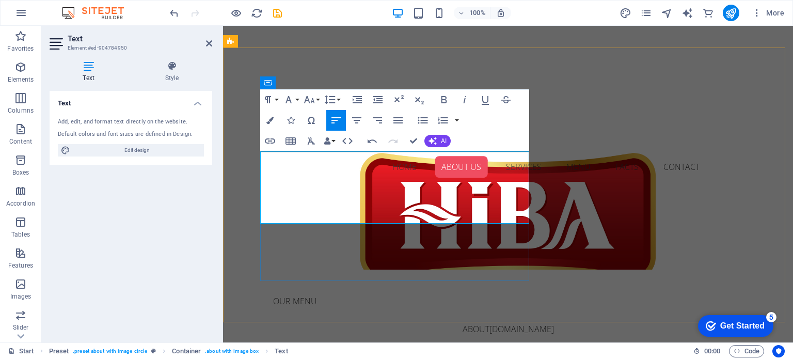
click at [392, 120] on button "Align Justify" at bounding box center [398, 120] width 20 height 21
click at [339, 120] on icon "button" at bounding box center [336, 120] width 12 height 12
click at [393, 121] on icon "button" at bounding box center [398, 120] width 12 height 12
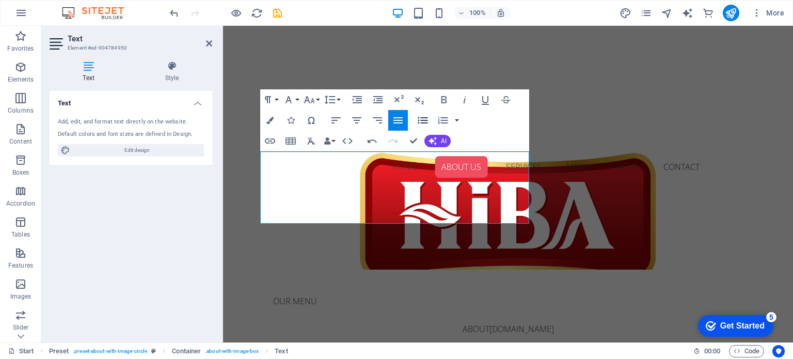
click at [425, 119] on icon "button" at bounding box center [423, 120] width 12 height 12
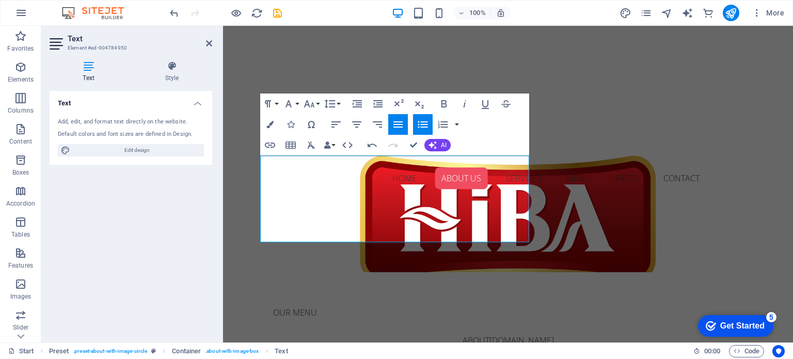
click at [425, 119] on icon "button" at bounding box center [423, 124] width 12 height 12
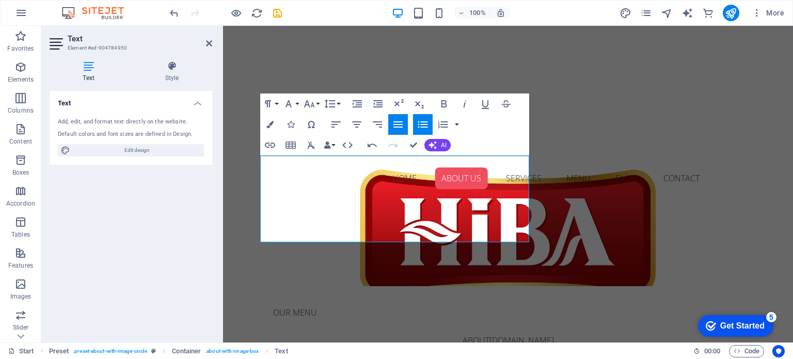
scroll to position [336, 0]
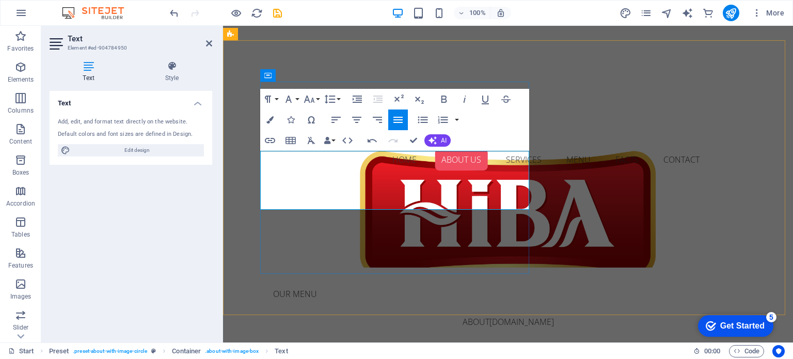
drag, startPoint x: 475, startPoint y: 207, endPoint x: 262, endPoint y: 161, distance: 218.3
click at [353, 122] on icon "button" at bounding box center [357, 120] width 12 height 12
click at [298, 100] on button "Font Family" at bounding box center [291, 99] width 20 height 21
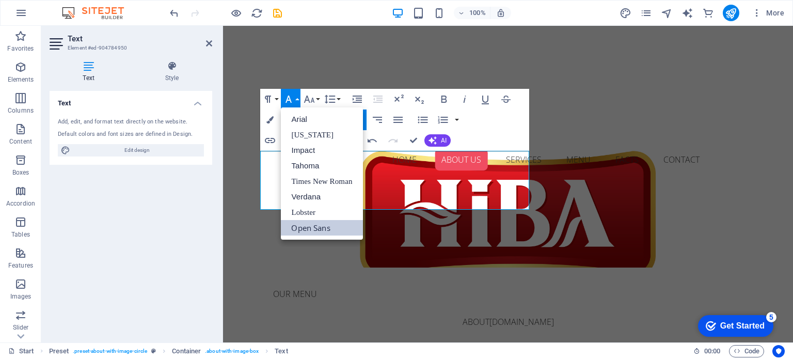
scroll to position [0, 0]
click at [478, 135] on div "Paragraph Format Normal Heading 1 Heading 2 Heading 3 Heading 4 Heading 5 Headi…" at bounding box center [394, 120] width 269 height 62
click at [435, 138] on icon "button" at bounding box center [433, 140] width 8 height 8
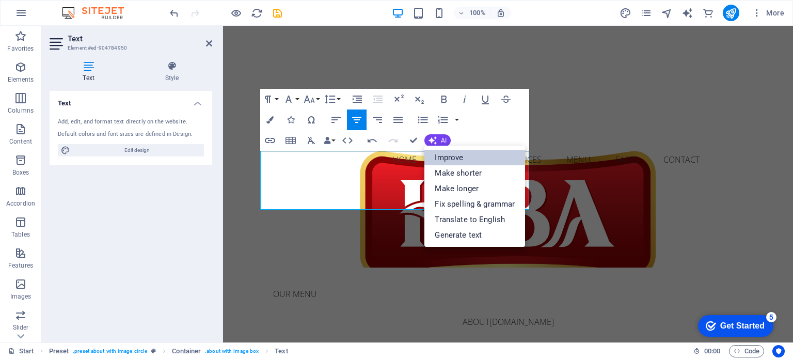
click at [461, 156] on link "Improve" at bounding box center [475, 157] width 101 height 15
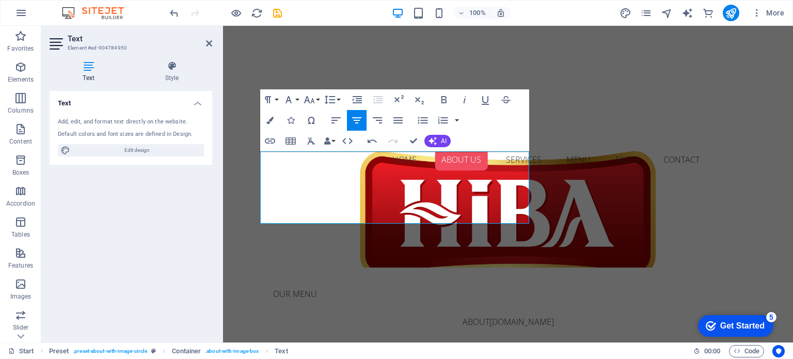
scroll to position [328, 0]
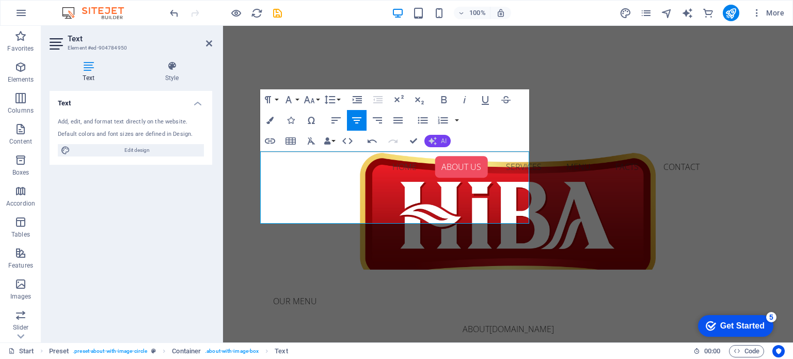
click at [438, 145] on button "AI" at bounding box center [438, 141] width 26 height 12
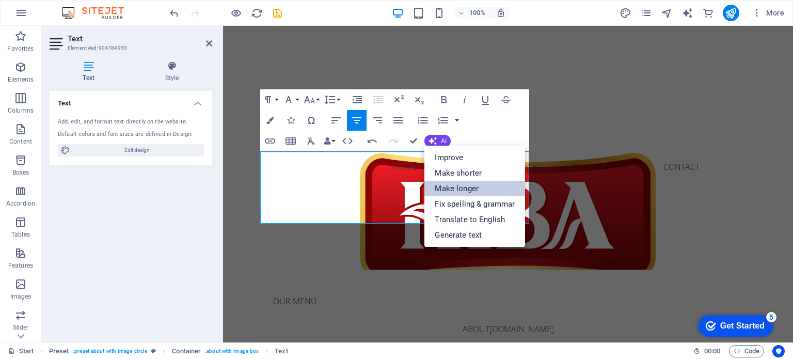
click at [463, 184] on link "Make longer" at bounding box center [475, 188] width 101 height 15
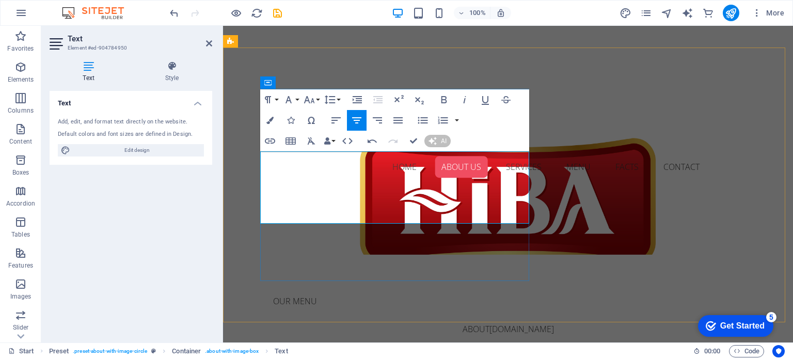
scroll to position [309, 0]
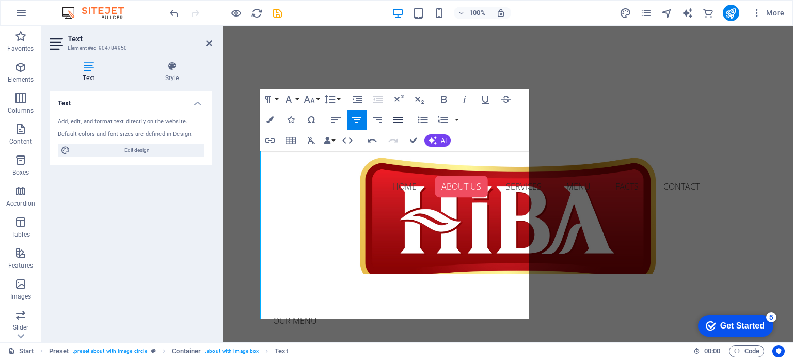
click at [398, 114] on icon "button" at bounding box center [398, 120] width 12 height 12
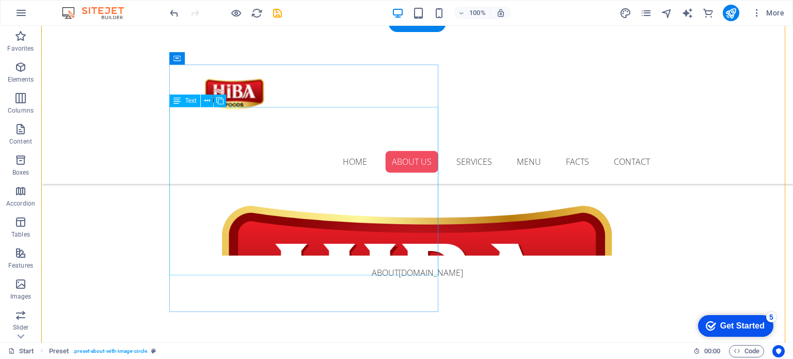
scroll to position [363, 0]
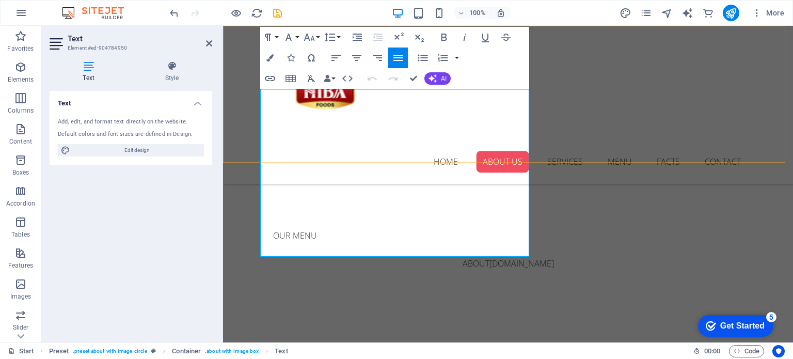
drag, startPoint x: 432, startPoint y: 246, endPoint x: 242, endPoint y: 159, distance: 209.6
click at [433, 79] on icon "button" at bounding box center [433, 78] width 8 height 8
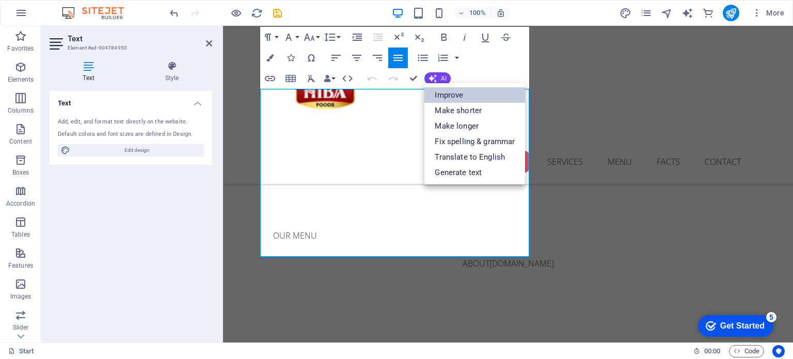
click at [448, 97] on link "Improve" at bounding box center [475, 94] width 101 height 15
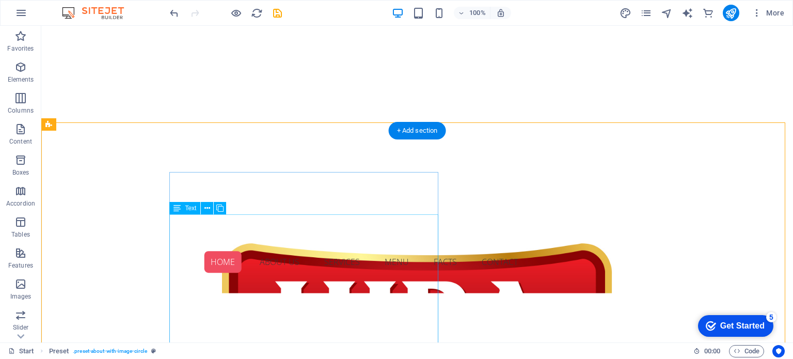
scroll to position [232, 0]
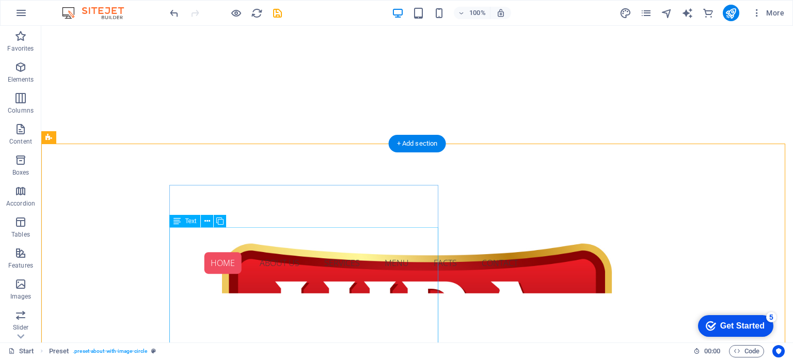
click at [178, 221] on icon at bounding box center [177, 221] width 7 height 12
click at [205, 222] on icon at bounding box center [208, 221] width 6 height 11
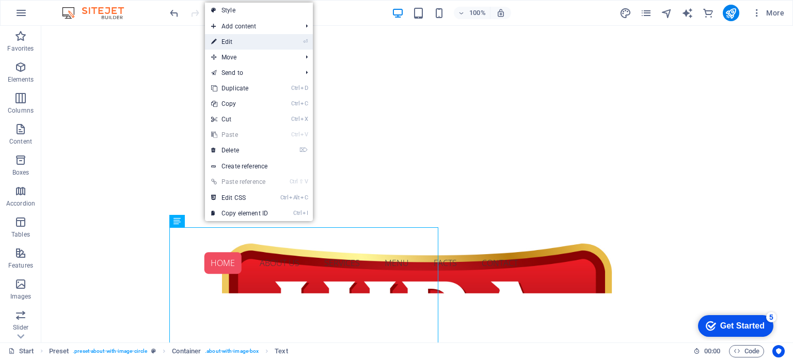
click at [242, 44] on link "⏎ Edit" at bounding box center [239, 41] width 69 height 15
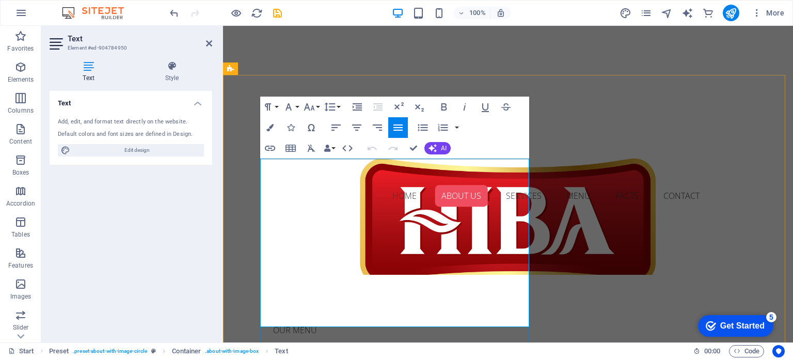
scroll to position [301, 0]
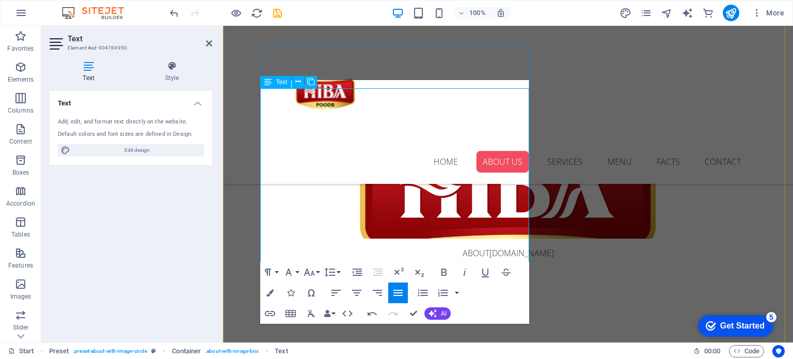
scroll to position [377, 0]
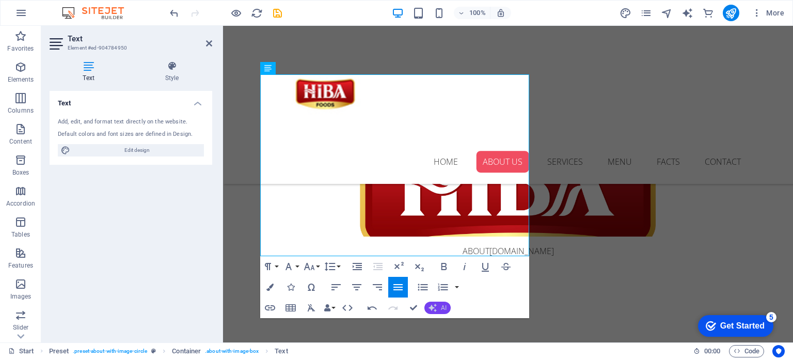
click at [435, 304] on icon "button" at bounding box center [433, 308] width 8 height 8
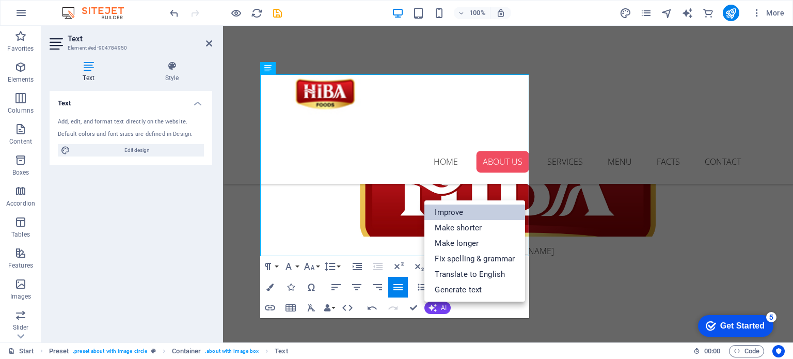
click at [449, 210] on link "Improve" at bounding box center [475, 212] width 101 height 15
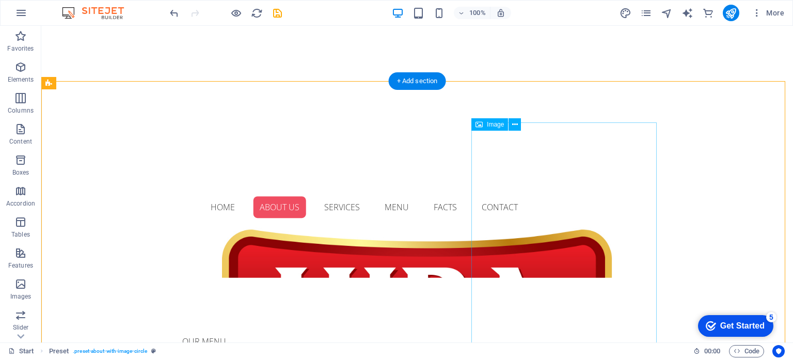
scroll to position [286, 0]
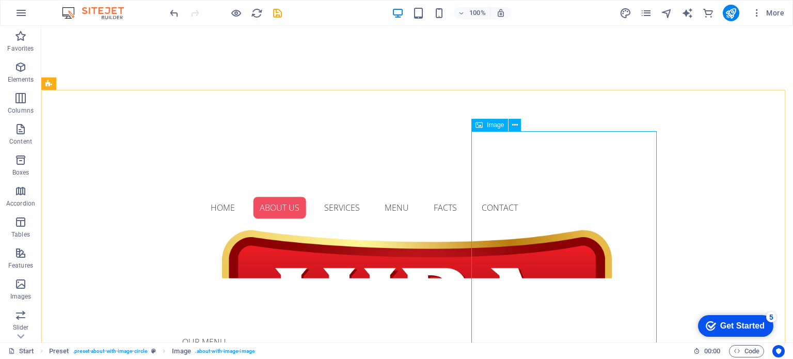
click at [490, 123] on span "Image" at bounding box center [495, 125] width 17 height 6
click at [479, 128] on icon at bounding box center [479, 125] width 7 height 12
click at [514, 128] on icon at bounding box center [515, 125] width 6 height 11
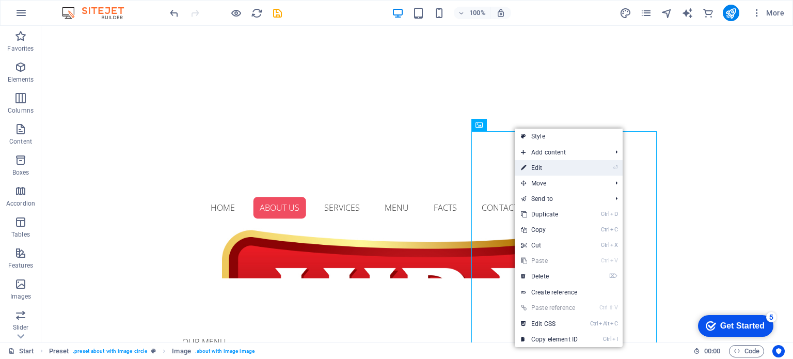
click at [537, 162] on link "⏎ Edit" at bounding box center [549, 167] width 69 height 15
select select "%"
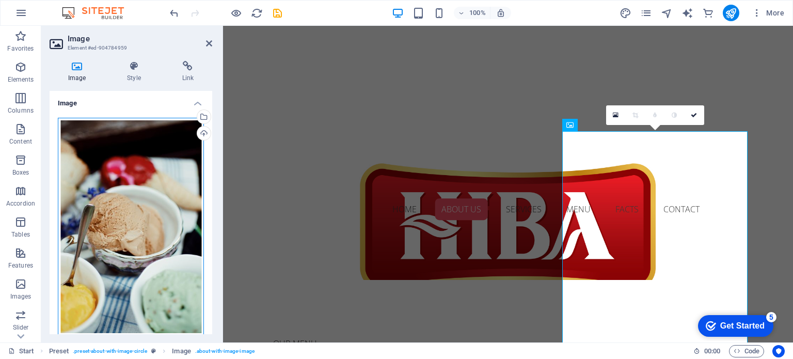
click at [144, 157] on div "Drag files here, click to choose files or select files from Files or our free s…" at bounding box center [131, 227] width 146 height 218
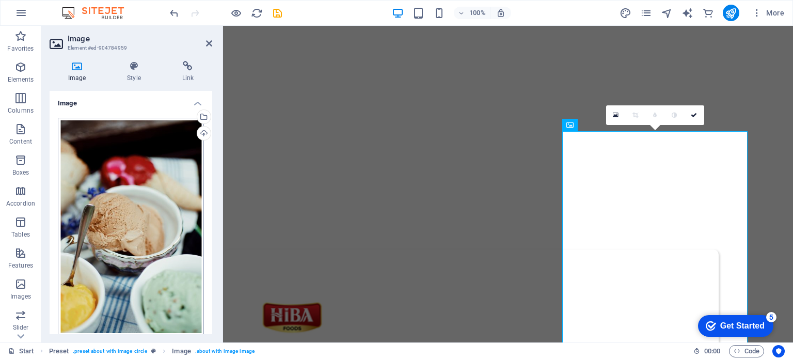
click at [144, 157] on body "[DOMAIN_NAME] Start Favorites Elements Columns Content Boxes Accordion Tables F…" at bounding box center [396, 179] width 793 height 359
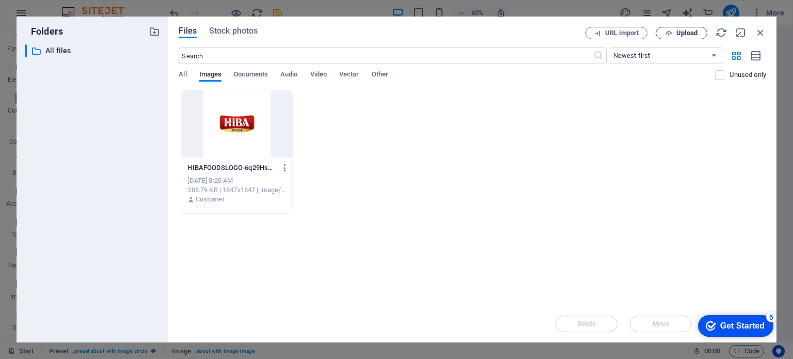
click at [666, 30] on icon "button" at bounding box center [669, 33] width 7 height 7
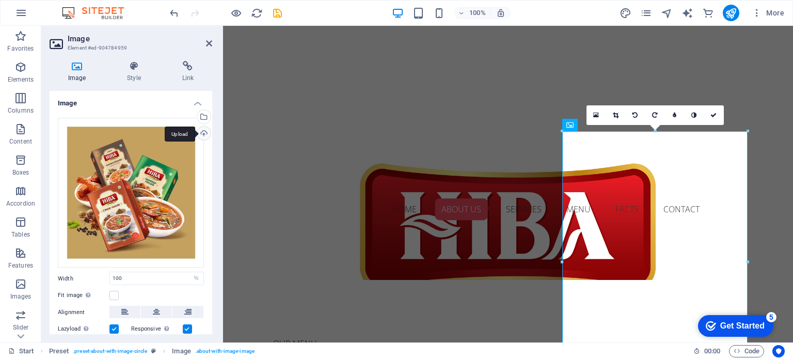
click at [202, 134] on div "Upload" at bounding box center [202, 134] width 15 height 15
click at [206, 46] on icon at bounding box center [209, 43] width 6 height 8
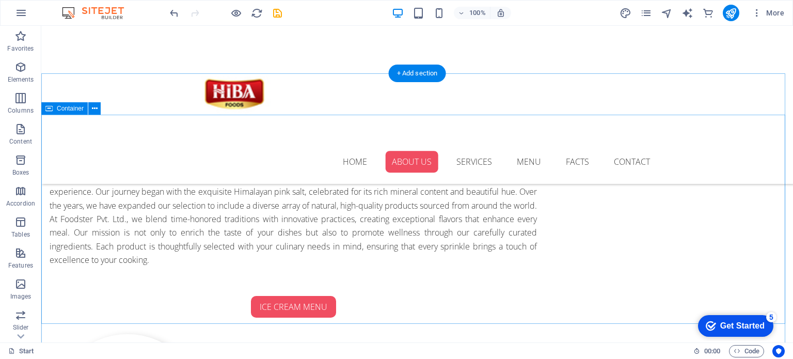
scroll to position [638, 0]
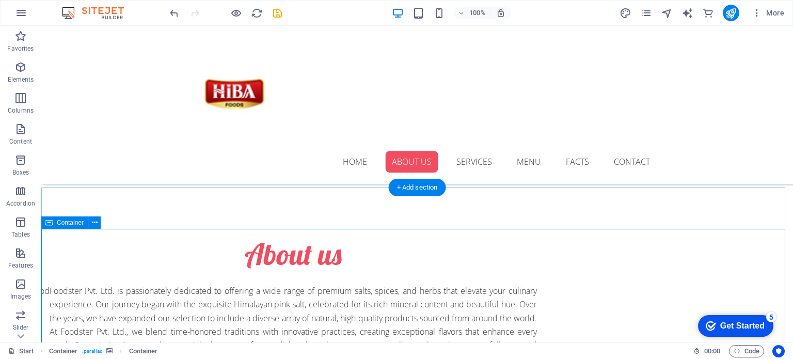
scroll to position [522, 0]
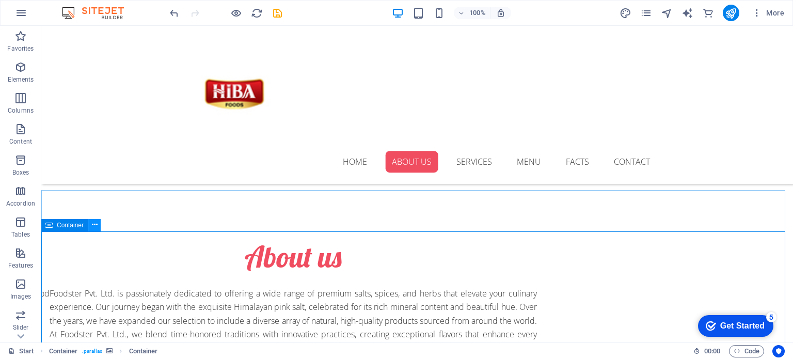
click at [93, 229] on icon at bounding box center [95, 225] width 6 height 11
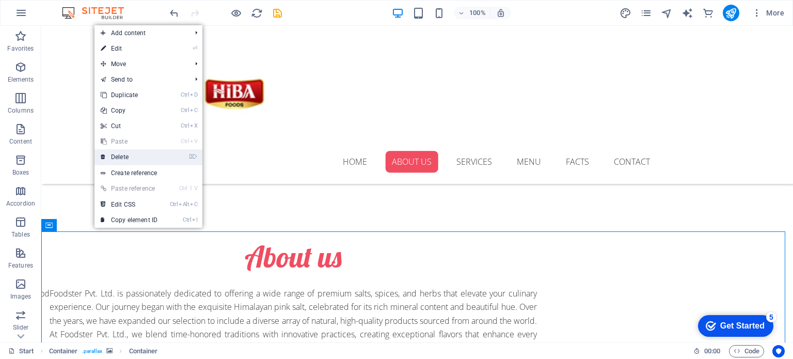
click at [130, 160] on link "⌦ Delete" at bounding box center [129, 156] width 69 height 15
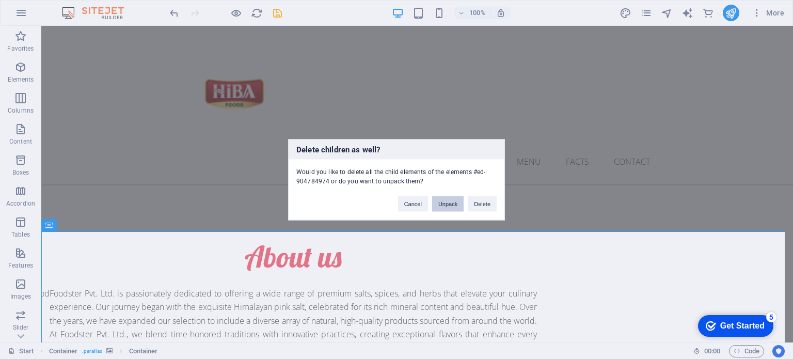
click at [453, 200] on button "Unpack" at bounding box center [448, 203] width 32 height 15
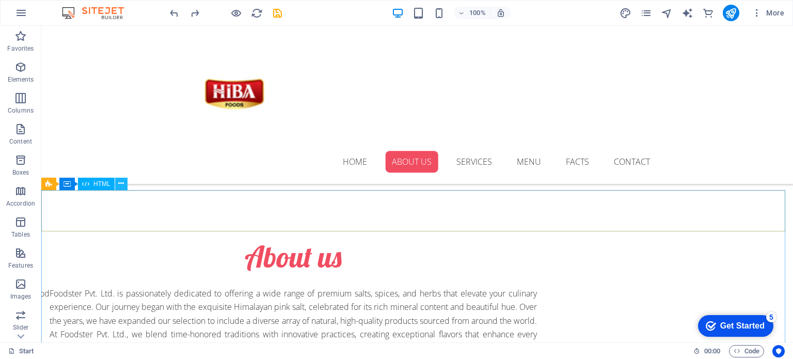
click at [117, 183] on button at bounding box center [121, 184] width 12 height 12
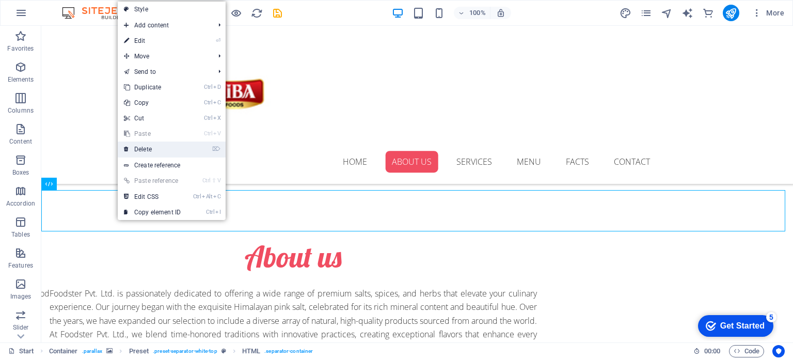
click at [149, 155] on link "⌦ Delete" at bounding box center [152, 149] width 69 height 15
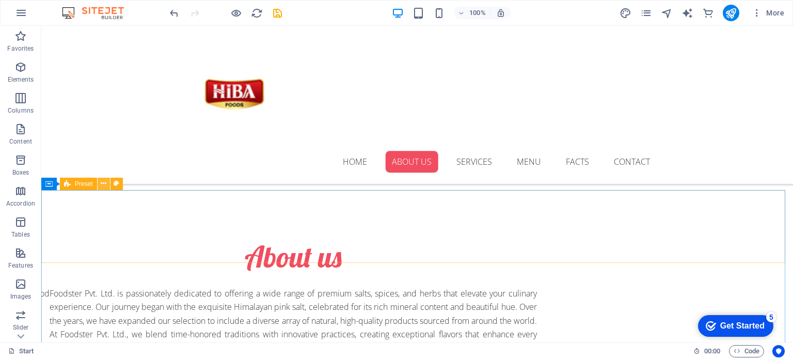
click at [105, 185] on icon at bounding box center [104, 183] width 6 height 11
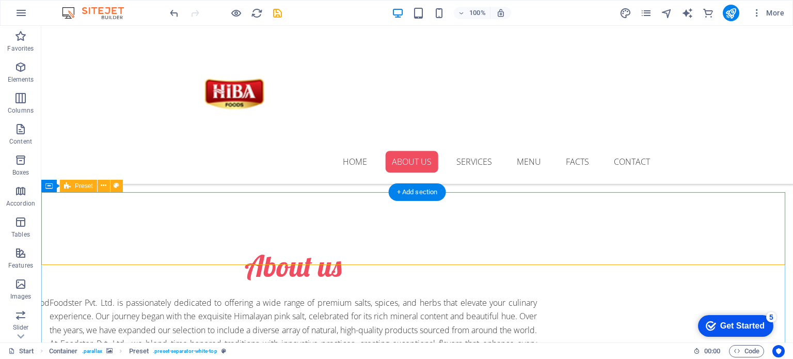
scroll to position [508, 0]
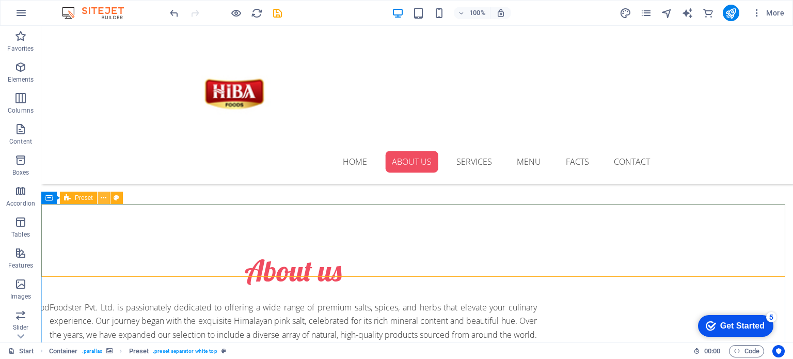
click at [103, 202] on icon at bounding box center [104, 198] width 6 height 11
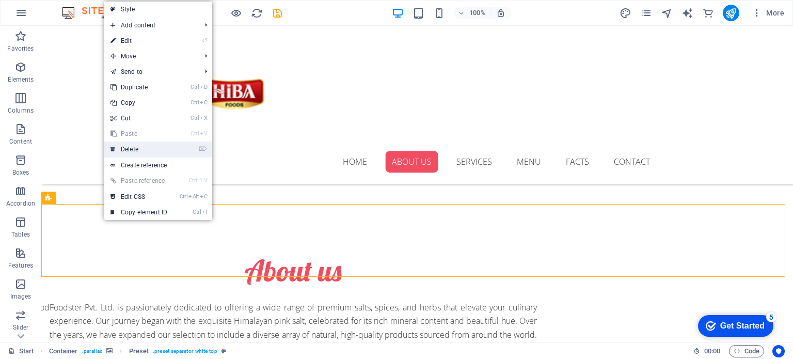
click at [128, 154] on link "⌦ Delete" at bounding box center [138, 149] width 69 height 15
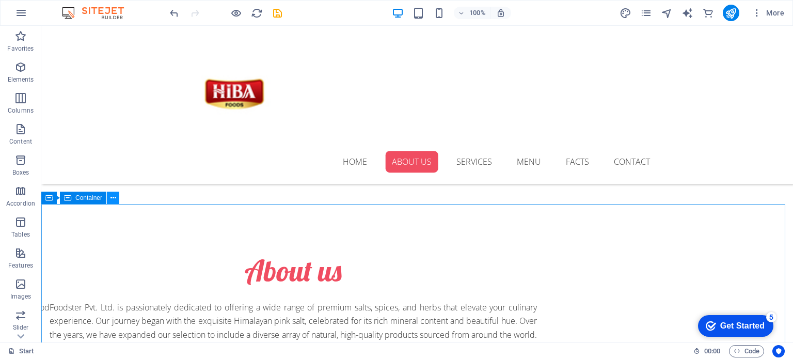
click at [109, 198] on button at bounding box center [113, 198] width 12 height 12
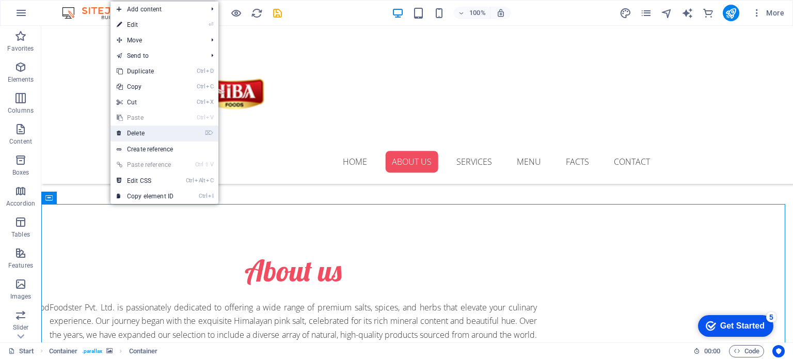
click at [140, 139] on link "⌦ Delete" at bounding box center [145, 133] width 69 height 15
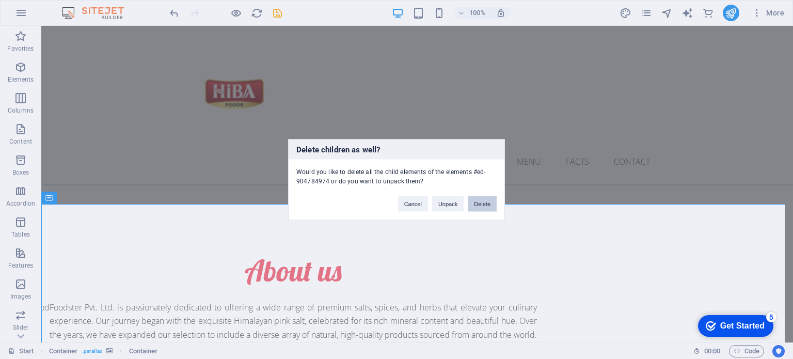
click at [477, 208] on button "Delete" at bounding box center [482, 203] width 29 height 15
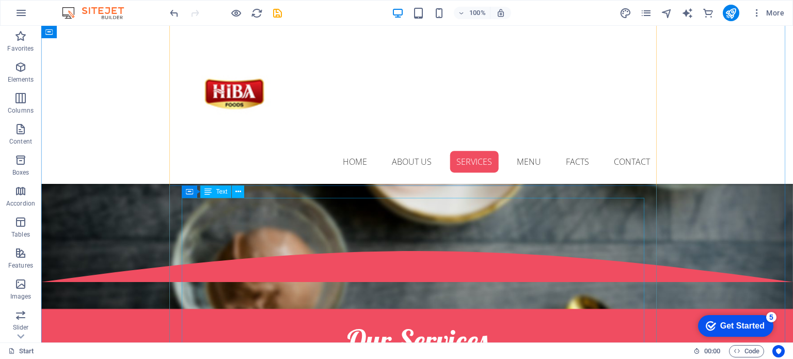
scroll to position [1183, 0]
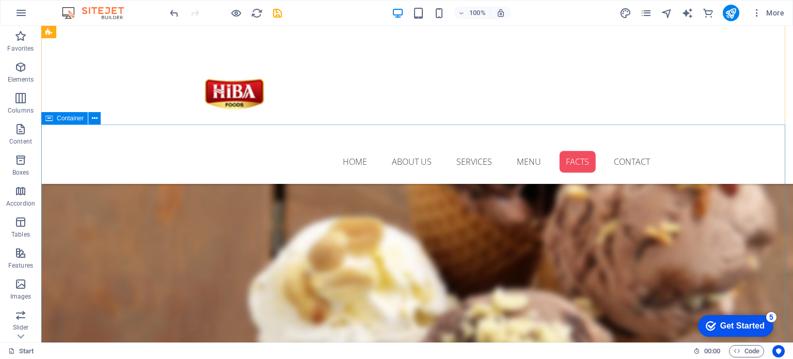
scroll to position [5064, 0]
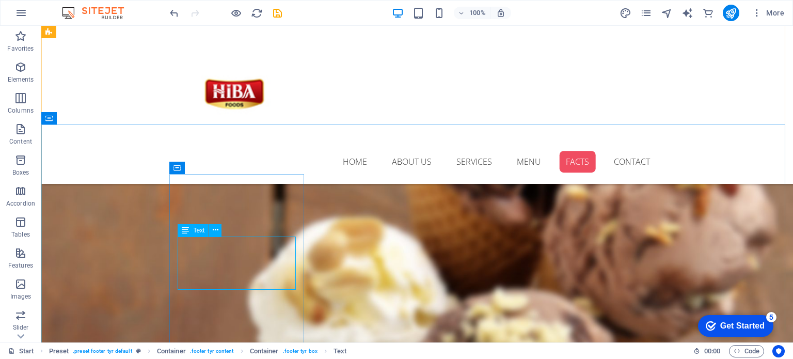
click at [184, 233] on icon at bounding box center [185, 230] width 7 height 12
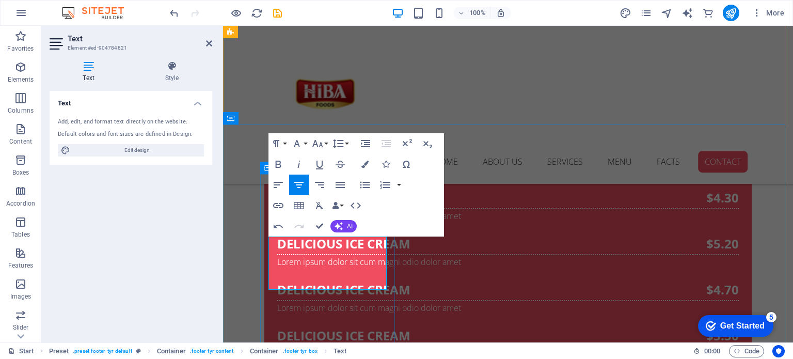
scroll to position [5097, 0]
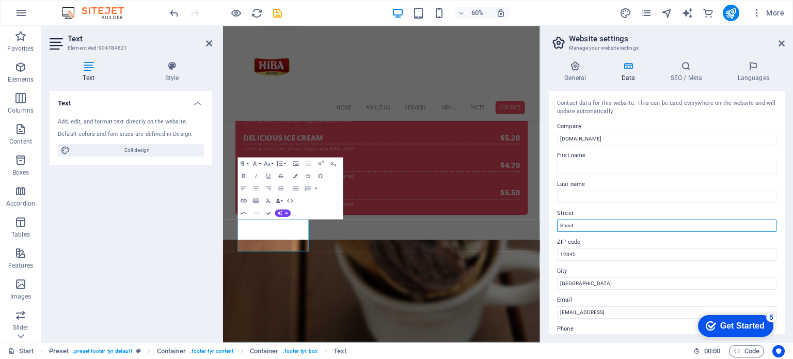
click at [578, 228] on input "Street" at bounding box center [667, 226] width 220 height 12
type input "S"
click at [585, 255] on input "12345" at bounding box center [667, 254] width 220 height 12
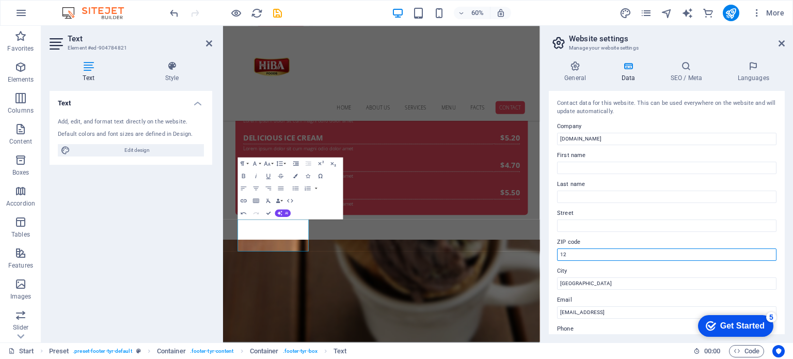
type input "1"
type input "74700"
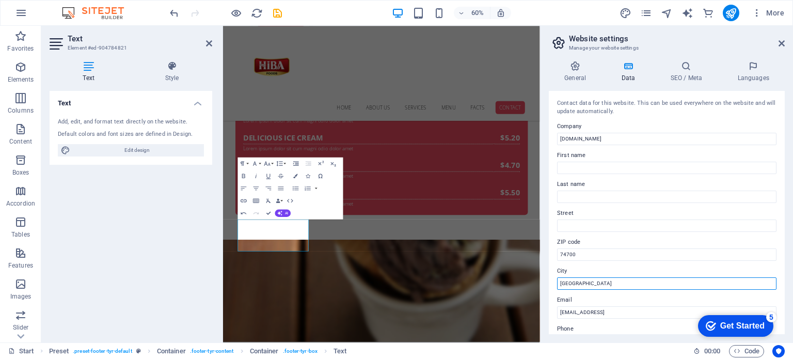
click at [581, 283] on input "[GEOGRAPHIC_DATA]" at bounding box center [667, 283] width 220 height 12
type input "B"
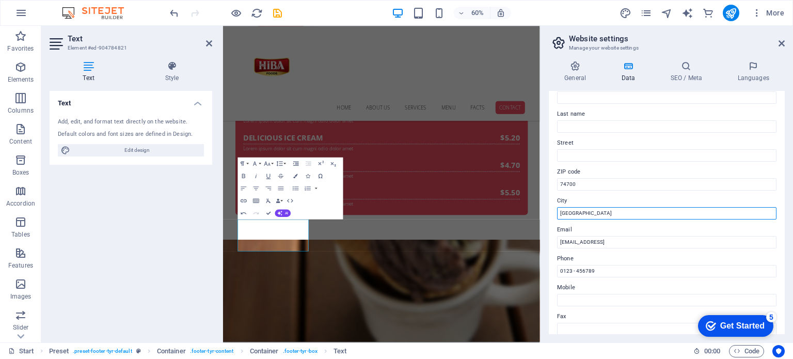
scroll to position [97, 0]
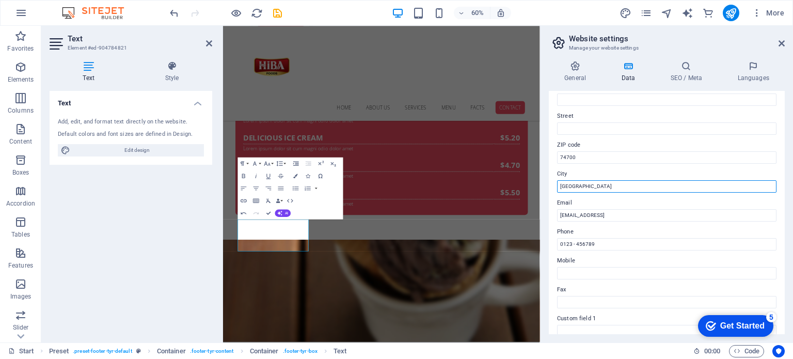
type input "[GEOGRAPHIC_DATA]"
click at [584, 210] on input "[EMAIL_ADDRESS]" at bounding box center [667, 215] width 220 height 12
type input "w"
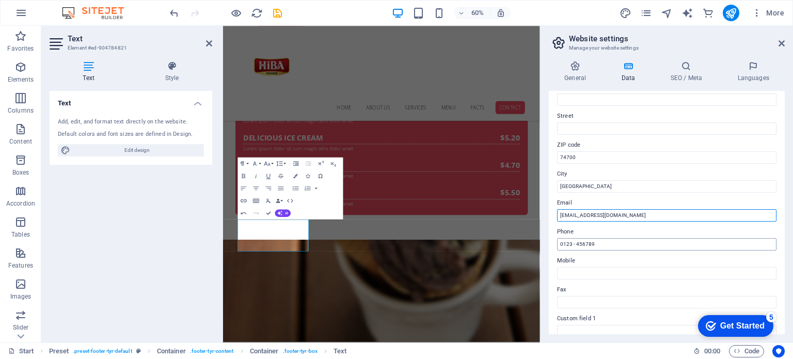
type input "[EMAIL_ADDRESS][DOMAIN_NAME]"
click at [624, 247] on input "0123 - 456789" at bounding box center [667, 244] width 220 height 12
type input "0"
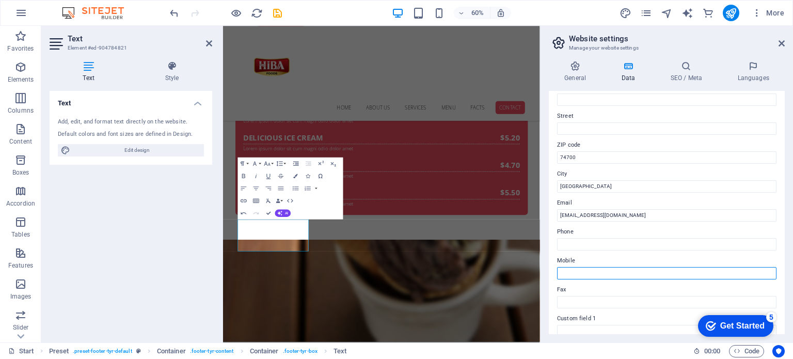
click at [609, 268] on input "Mobile" at bounding box center [667, 273] width 220 height 12
type input "03232757264"
type input "[PERSON_NAME]"
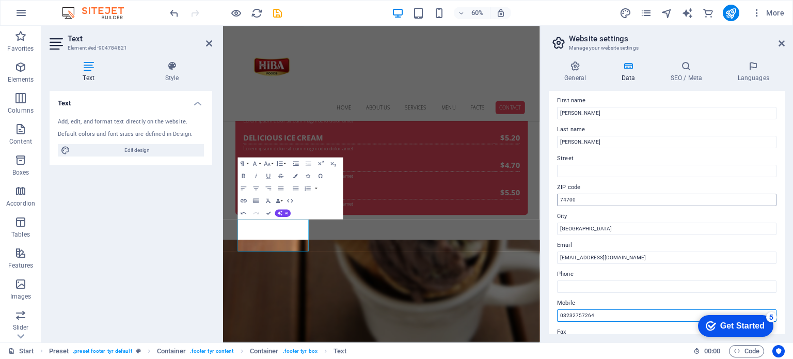
scroll to position [53, 0]
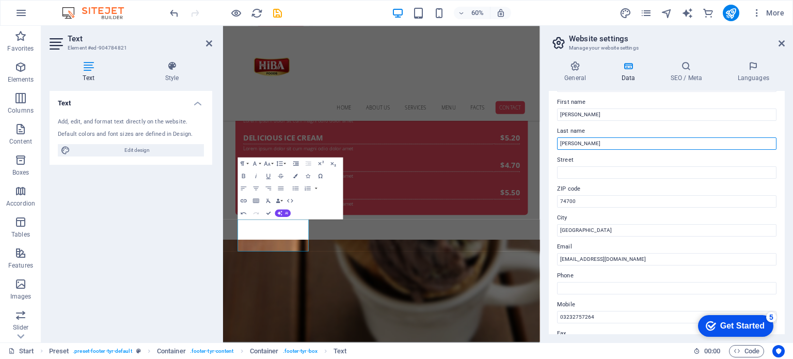
click at [609, 144] on input "[PERSON_NAME]" at bounding box center [667, 143] width 220 height 12
type input "A"
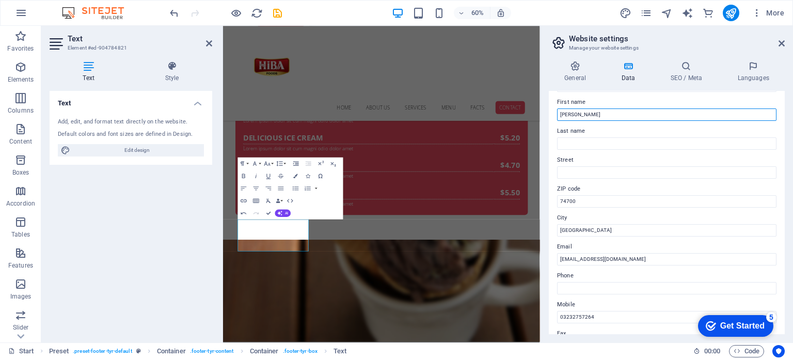
click at [603, 116] on input "[PERSON_NAME]" at bounding box center [667, 114] width 220 height 12
type input "R"
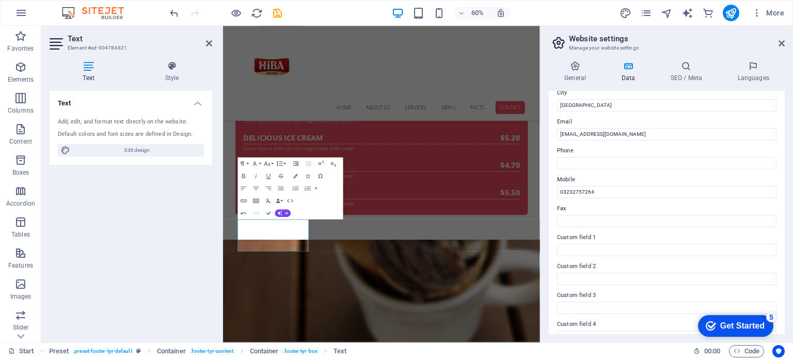
scroll to position [252, 0]
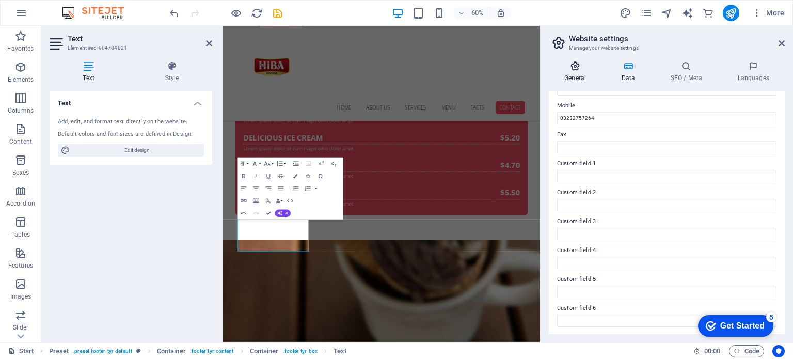
click at [583, 72] on h4 "General" at bounding box center [577, 72] width 57 height 22
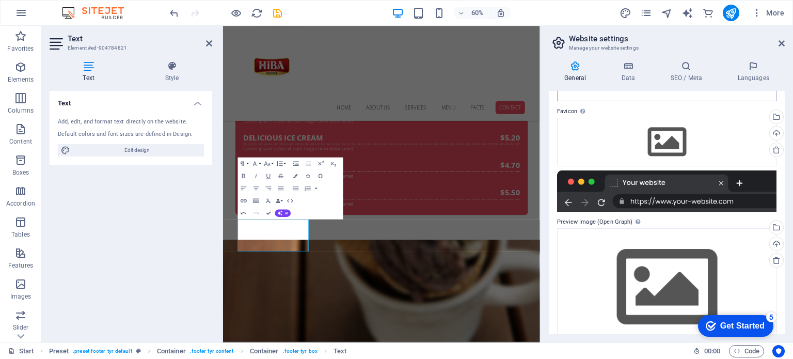
scroll to position [143, 0]
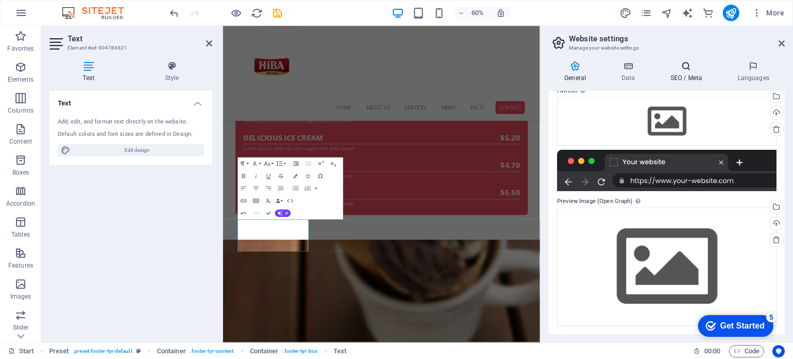
click at [693, 70] on icon at bounding box center [686, 66] width 63 height 10
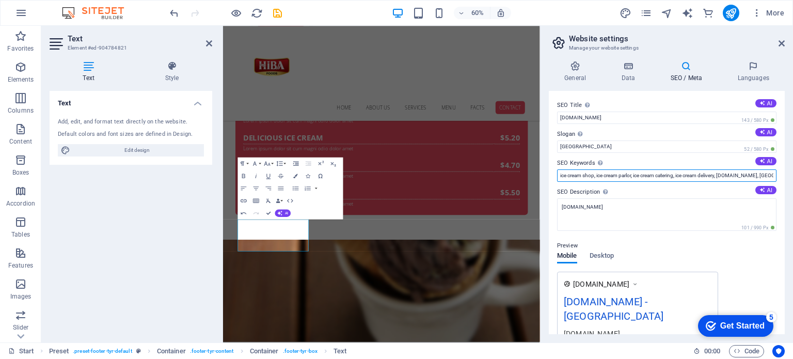
click at [625, 179] on input "ice cream shop, ice cream parlor, ice cream catering, ice cream delivery, [DOMA…" at bounding box center [667, 175] width 220 height 12
click at [762, 162] on icon at bounding box center [763, 161] width 6 height 6
type input "ice cream parlor, delicious ice cream, ice cream delivery, milkshakes, ice crea…"
click at [756, 130] on button "AI" at bounding box center [766, 132] width 21 height 8
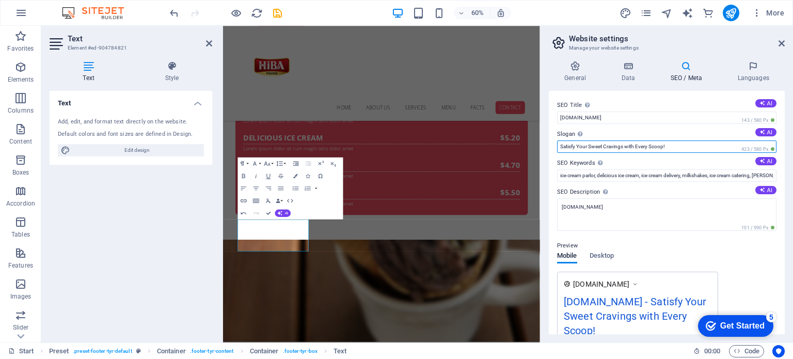
click at [729, 146] on input "Satisfy Your Sweet Cravings with Every Scoop!" at bounding box center [667, 146] width 220 height 12
type input "S"
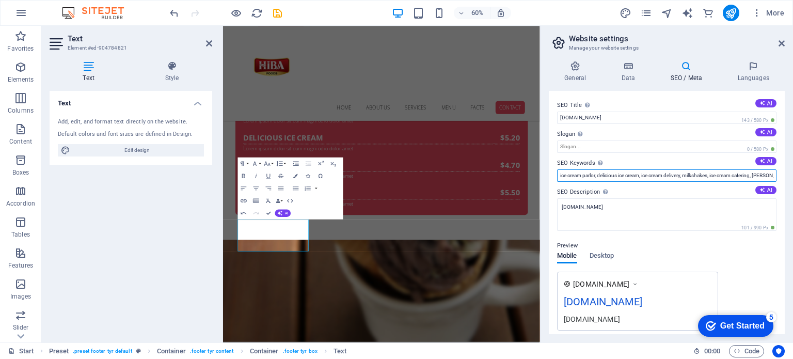
click at [715, 178] on input "ice cream parlor, delicious ice cream, ice cream delivery, milkshakes, ice crea…" at bounding box center [667, 175] width 220 height 12
type input "i"
click at [765, 161] on button "AI" at bounding box center [766, 161] width 21 height 8
click at [730, 176] on input "ice cream parlor, delicious ice cream, ice cream delivery, ice cream catering, …" at bounding box center [667, 175] width 220 height 12
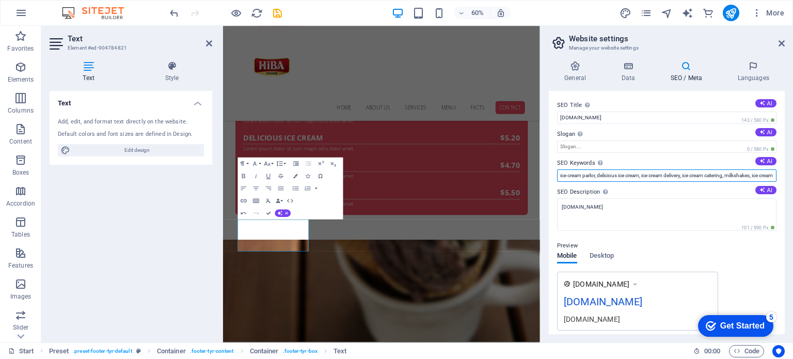
click at [730, 176] on input "ice cream parlor, delicious ice cream, ice cream delivery, ice cream catering, …" at bounding box center [667, 175] width 220 height 12
type input "Salt and Spices"
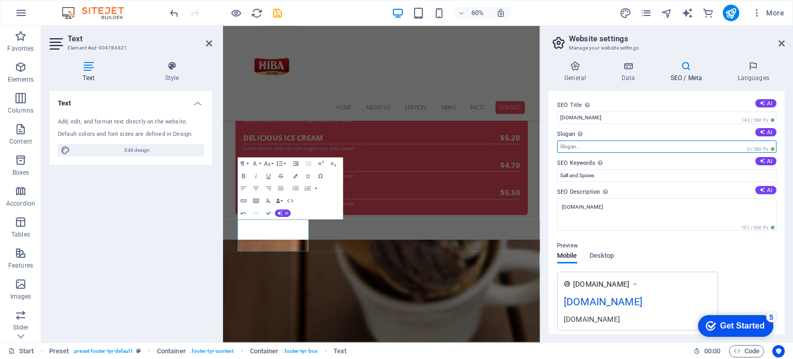
click at [708, 148] on input "Slogan The slogan of your website. AI" at bounding box center [667, 146] width 220 height 12
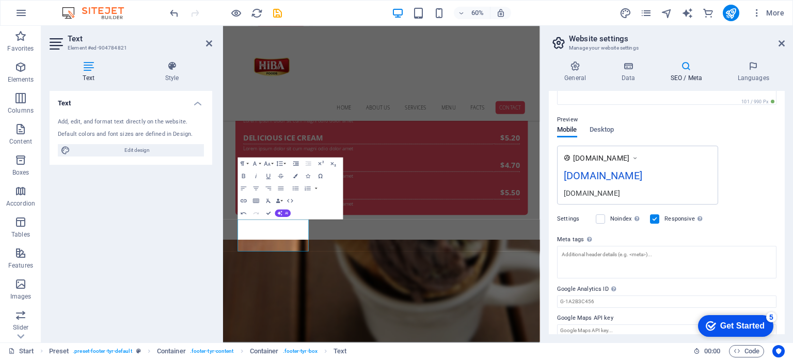
scroll to position [136, 0]
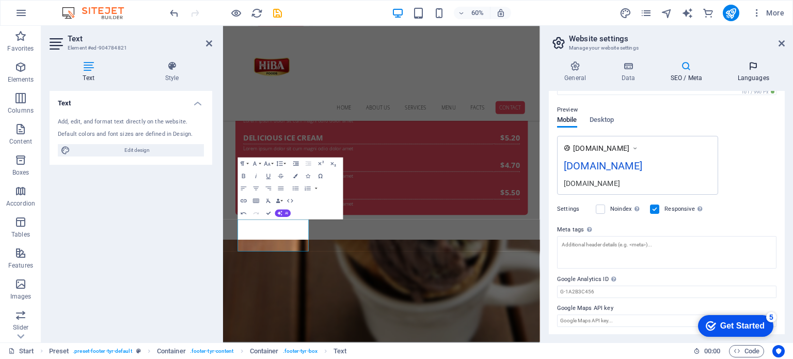
click at [752, 65] on icon at bounding box center [753, 66] width 63 height 10
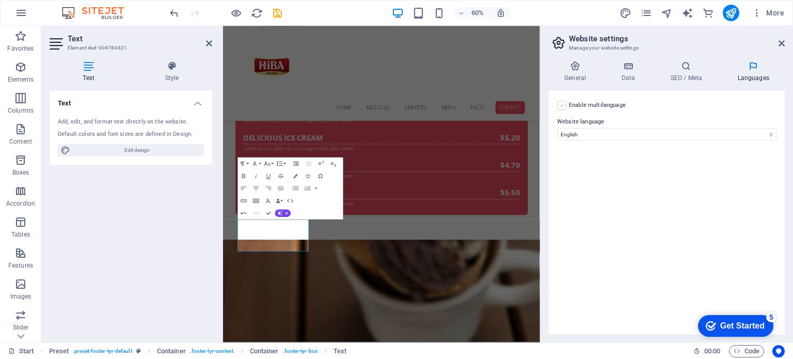
click at [563, 107] on label at bounding box center [561, 105] width 9 height 9
click at [0, 0] on input "Enable multilanguage To disable multilanguage delete all languages until only o…" at bounding box center [0, 0] width 0 height 0
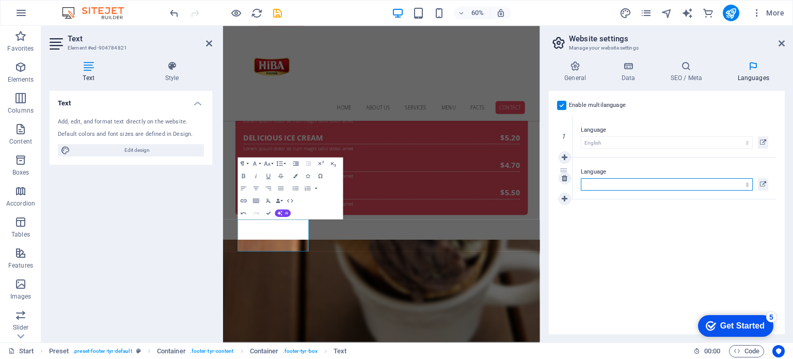
click at [614, 183] on select "Abkhazian Afar Afrikaans Akan Albanian Amharic Arabic Aragonese Armenian Assame…" at bounding box center [667, 184] width 172 height 12
select select "169"
click at [581, 178] on select "Abkhazian Afar Afrikaans Akan Albanian Amharic Arabic Aragonese Armenian Assame…" at bounding box center [667, 184] width 172 height 12
click at [780, 43] on icon at bounding box center [782, 43] width 6 height 8
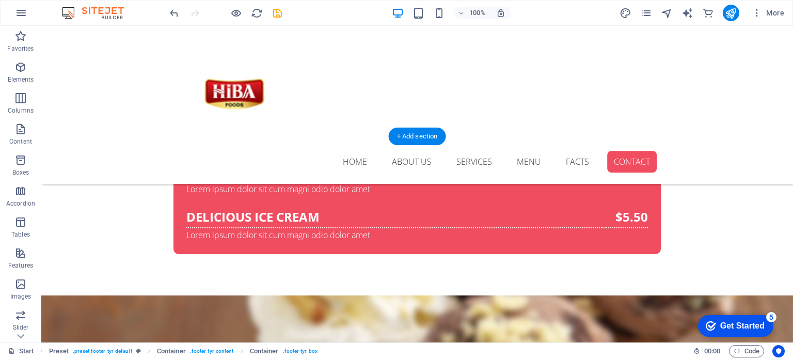
scroll to position [4845, 0]
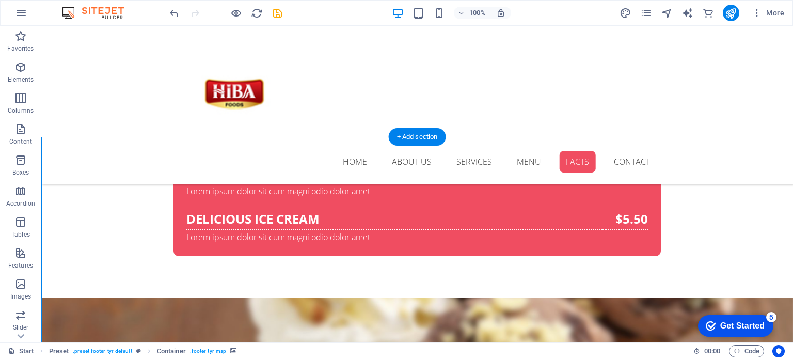
select select "px"
select select "vh"
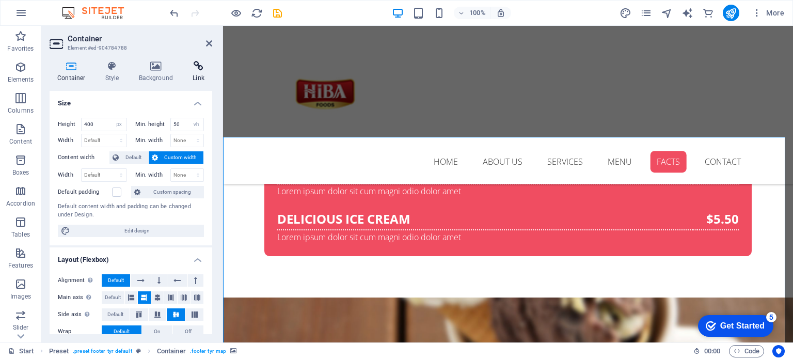
click at [196, 71] on icon at bounding box center [198, 66] width 27 height 10
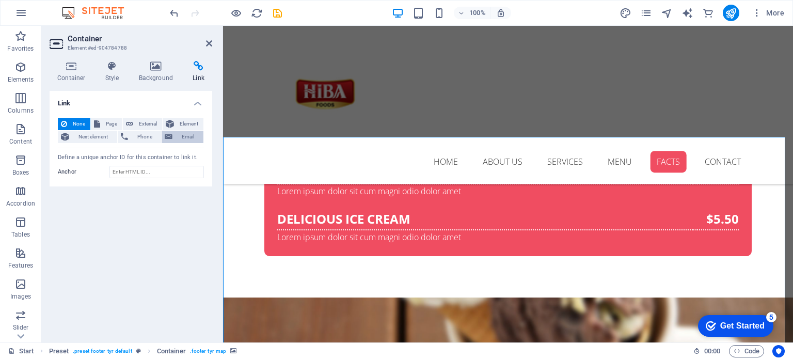
click at [170, 137] on icon at bounding box center [169, 137] width 8 height 12
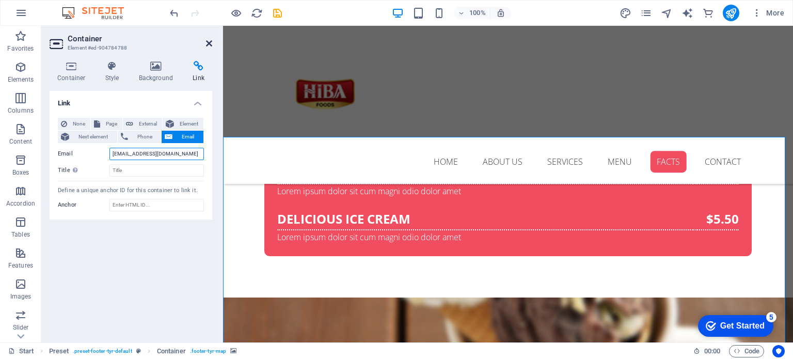
type input "[EMAIL_ADDRESS][DOMAIN_NAME]"
click at [207, 43] on icon at bounding box center [209, 43] width 6 height 8
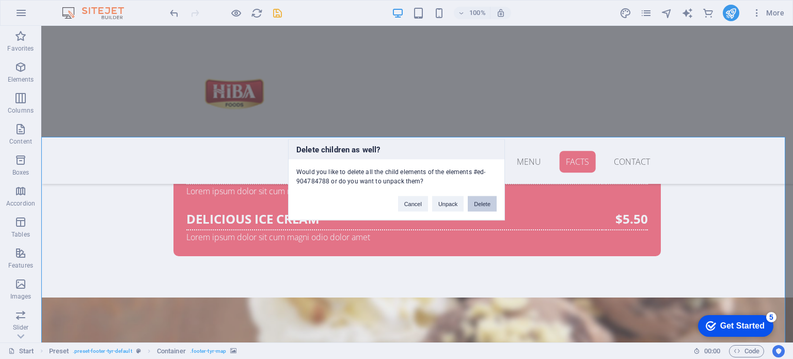
click at [482, 201] on button "Delete" at bounding box center [482, 203] width 29 height 15
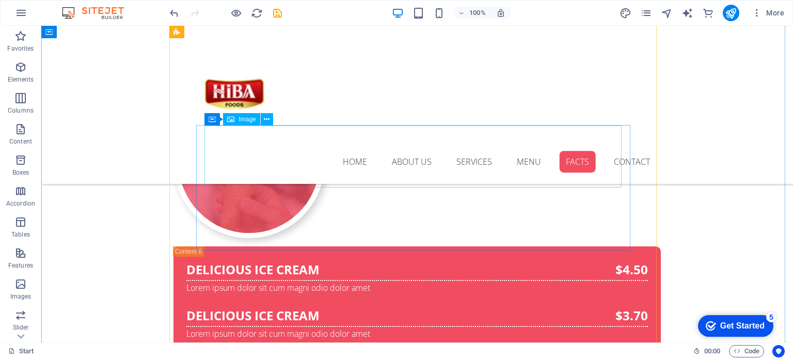
scroll to position [4564, 0]
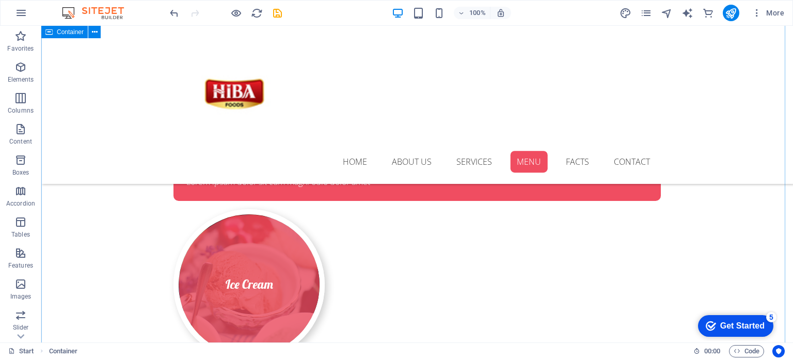
scroll to position [3527, 0]
click at [483, 196] on div "Ice Cream Delicious Ice Cream Lorem ipsum dolor sit cum magni odio dolor amet $…" at bounding box center [418, 204] width 488 height 2741
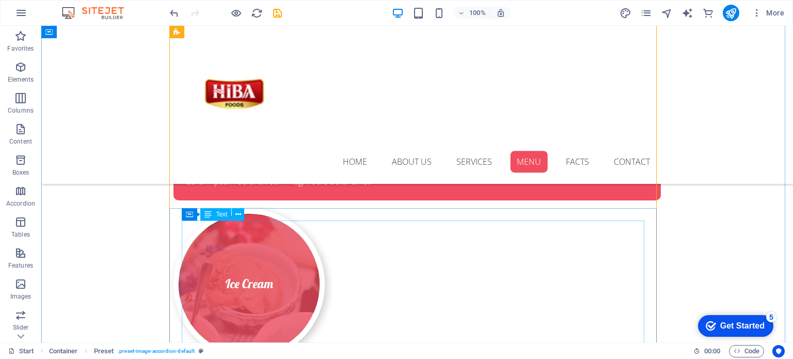
click at [238, 218] on icon at bounding box center [239, 214] width 6 height 11
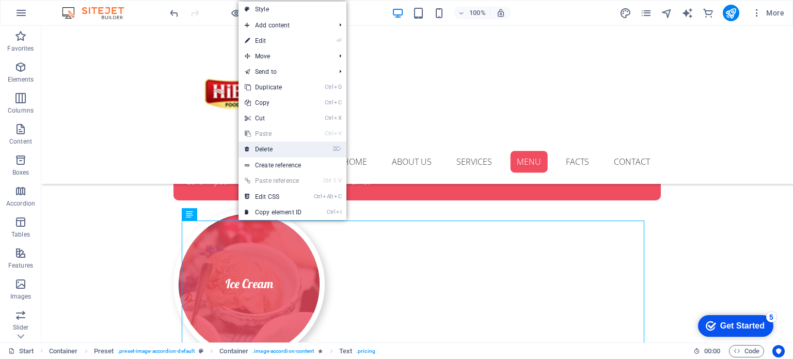
click at [271, 156] on link "⌦ Delete" at bounding box center [273, 149] width 69 height 15
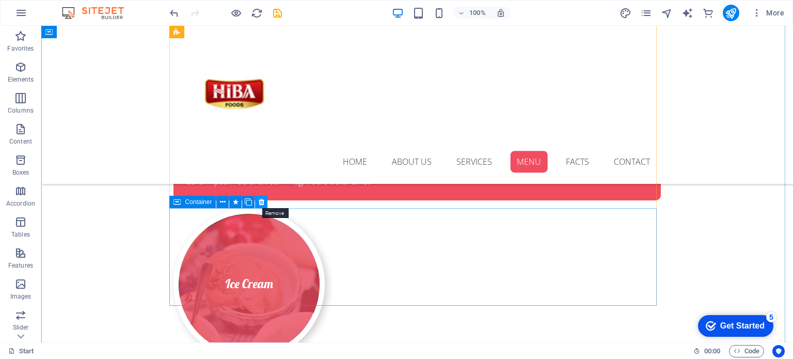
click at [260, 202] on icon at bounding box center [262, 202] width 6 height 11
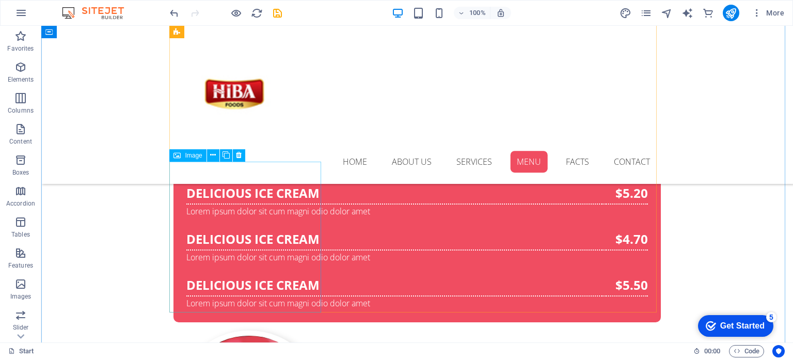
scroll to position [3402, 0]
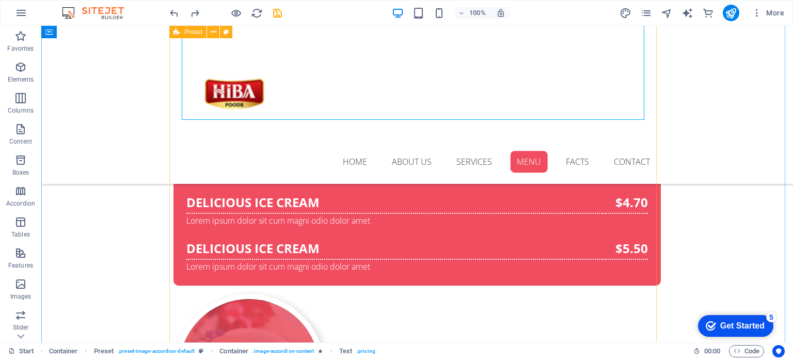
scroll to position [3599, 0]
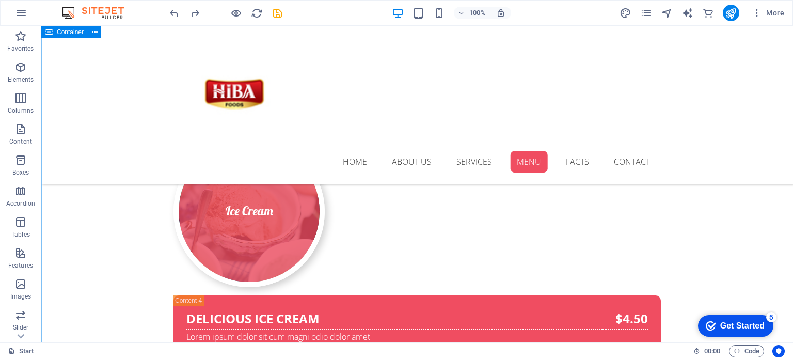
click at [716, 238] on div "Our Menu Ice Cream Delicious Ice Cream Lorem ipsum dolor sit cum magni odio dol…" at bounding box center [417, 109] width 752 height 2869
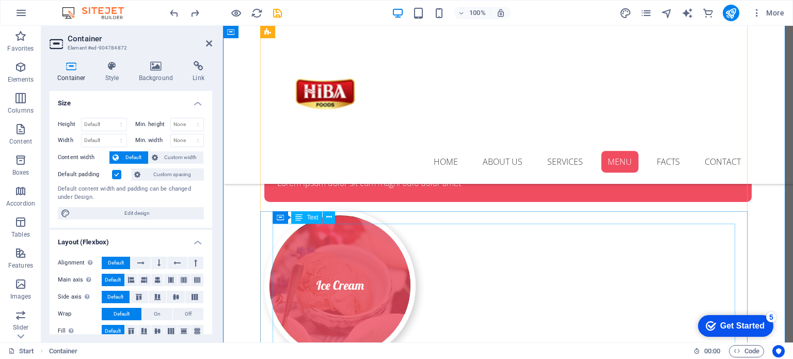
scroll to position [3524, 0]
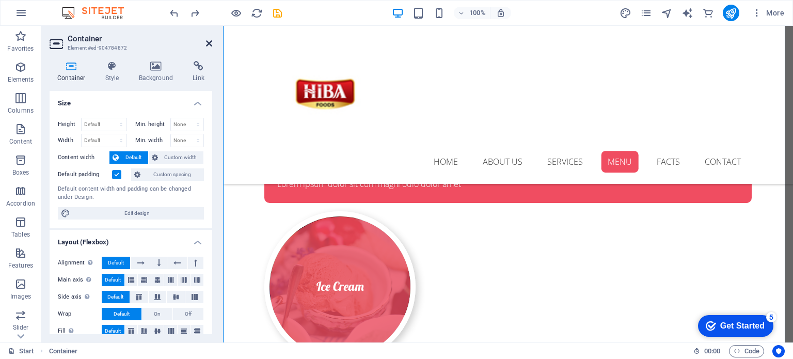
click at [207, 47] on icon at bounding box center [209, 43] width 6 height 8
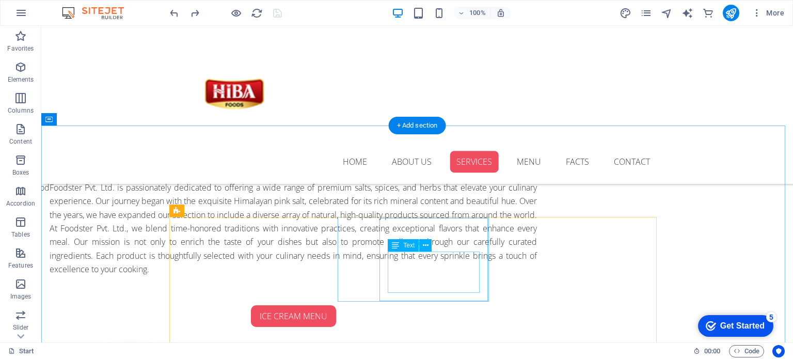
scroll to position [644, 0]
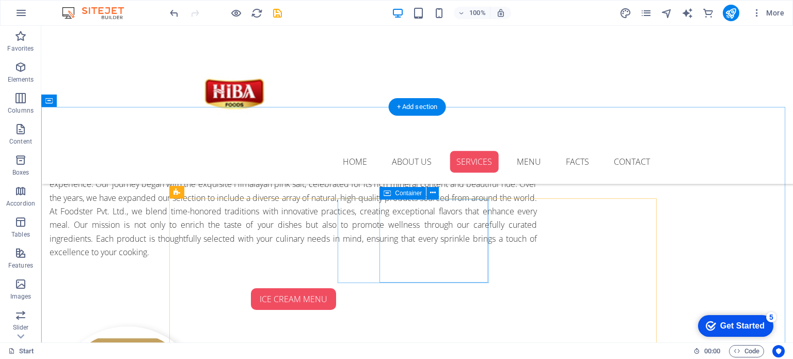
scroll to position [645, 0]
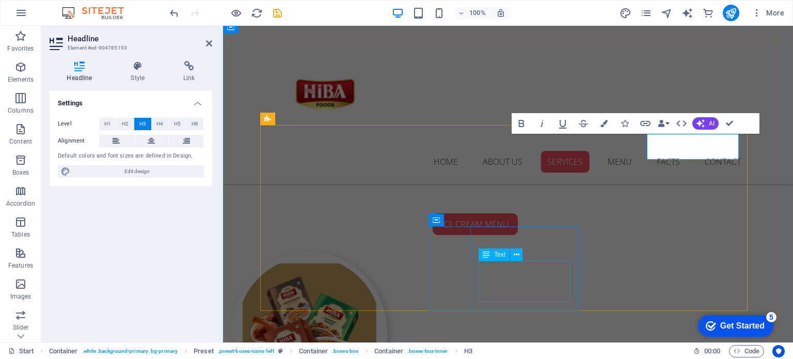
scroll to position [727, 0]
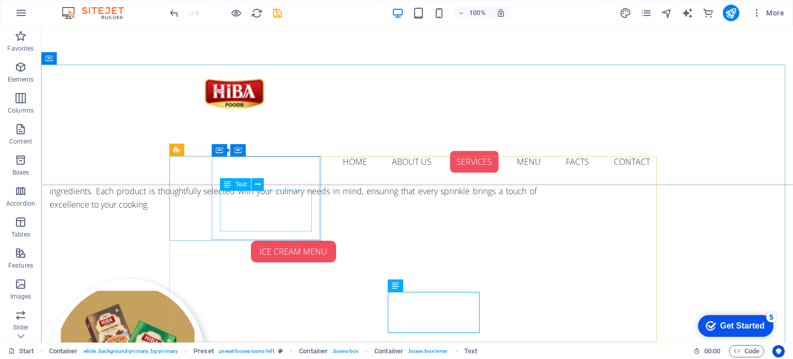
scroll to position [688, 0]
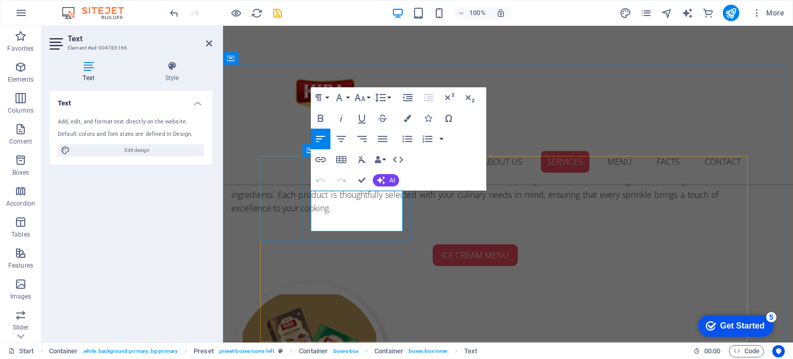
drag, startPoint x: 378, startPoint y: 227, endPoint x: 310, endPoint y: 195, distance: 74.2
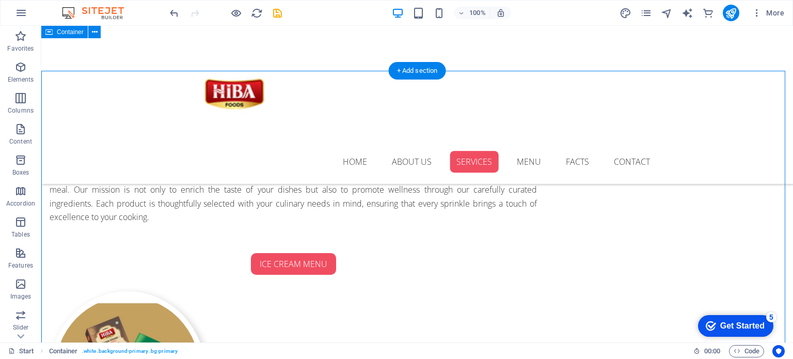
scroll to position [669, 0]
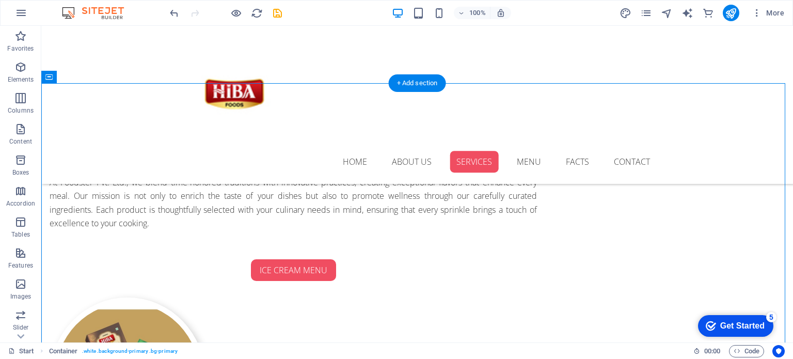
drag, startPoint x: 159, startPoint y: 172, endPoint x: 412, endPoint y: 299, distance: 282.5
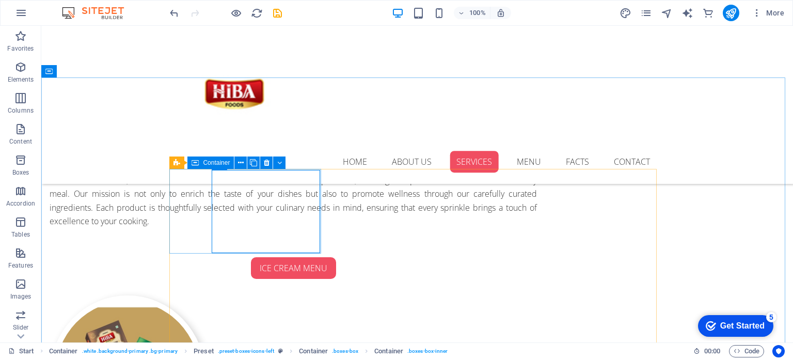
click at [211, 165] on span "Container" at bounding box center [216, 163] width 27 height 6
click at [251, 163] on icon at bounding box center [253, 163] width 7 height 11
